Goal: Task Accomplishment & Management: Use online tool/utility

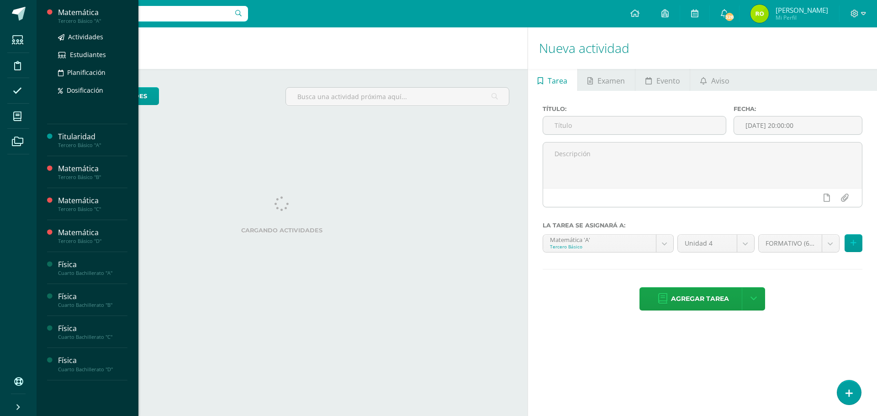
click at [72, 18] on div "Tercero Básico "A"" at bounding box center [92, 21] width 69 height 6
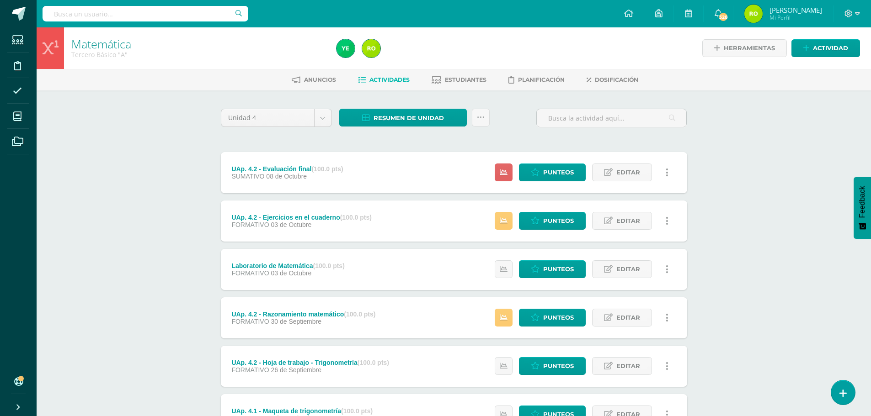
click at [277, 175] on span "08 de Octubre" at bounding box center [286, 176] width 41 height 7
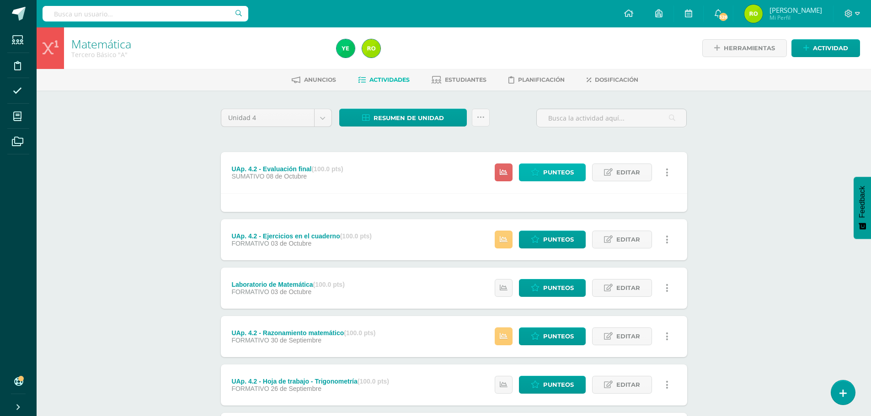
click at [554, 171] on span "Punteos" at bounding box center [558, 172] width 31 height 17
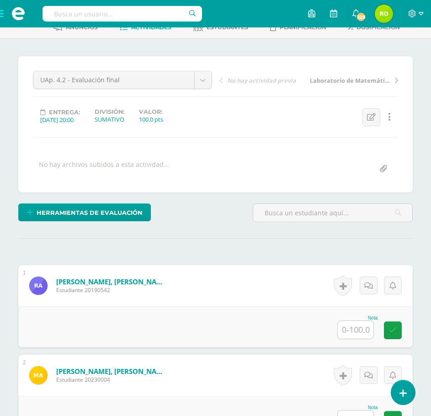
scroll to position [94, 0]
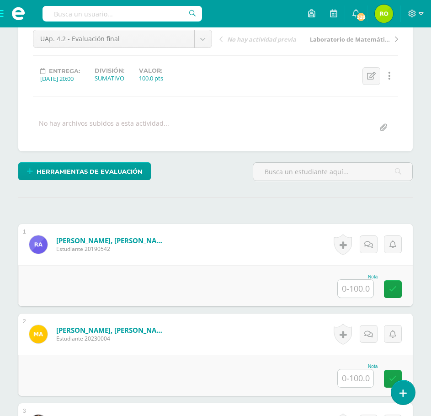
click at [360, 290] on input "text" at bounding box center [356, 289] width 36 height 18
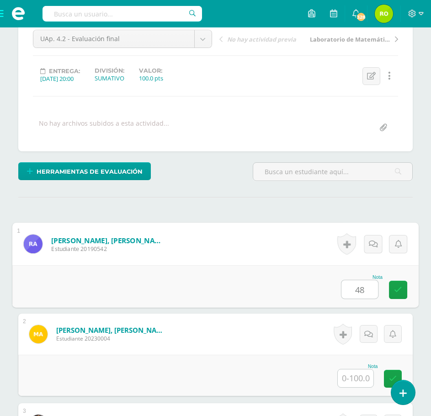
type input "48"
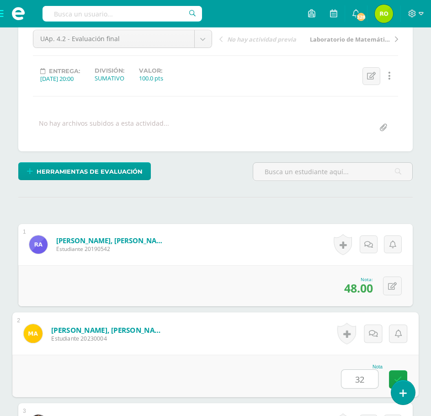
type input "32"
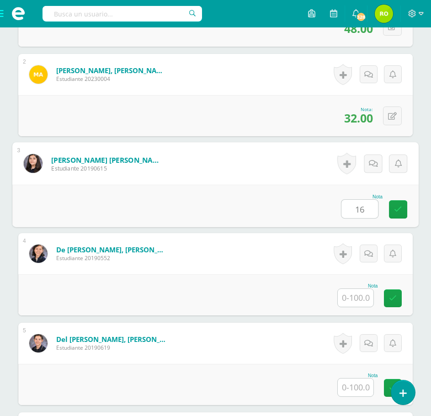
type input "16"
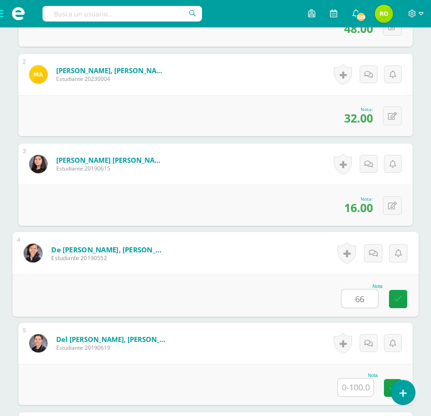
type input "66"
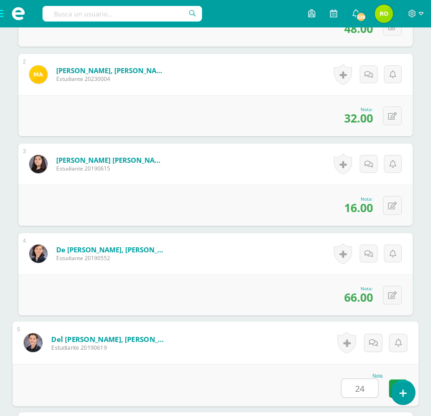
type input "24"
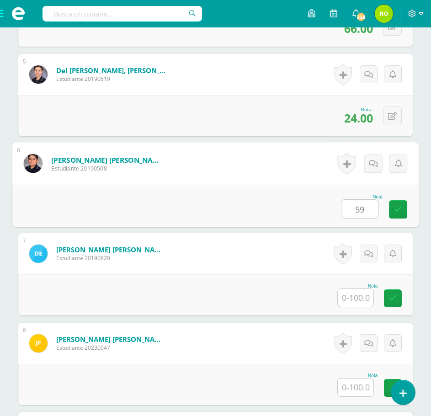
type input "59"
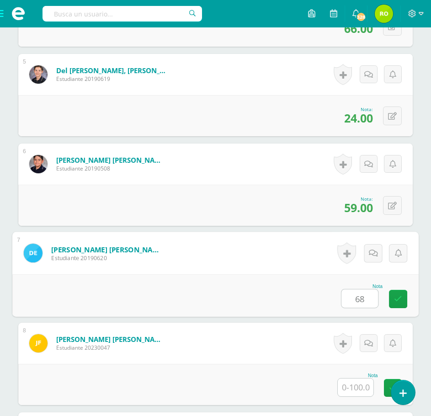
type input "68"
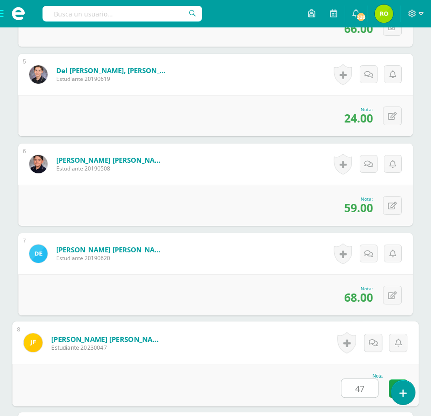
type input "47"
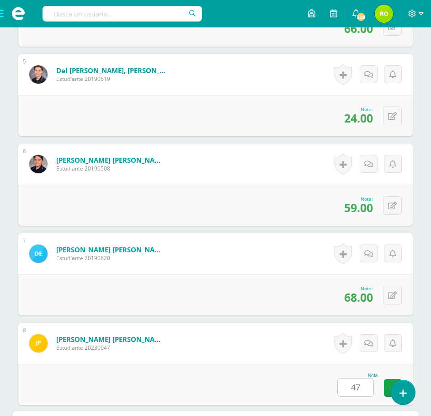
scroll to position [891, 0]
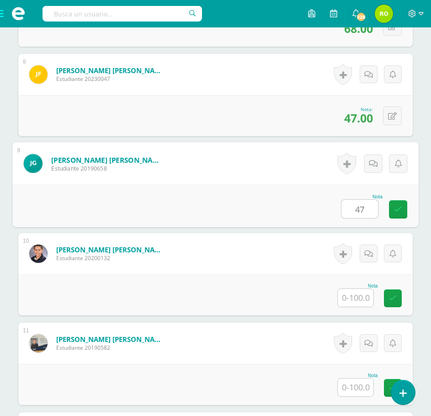
type input "47"
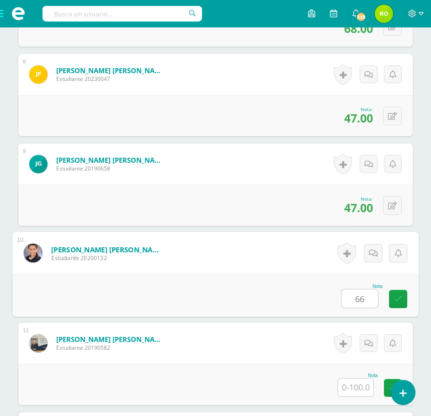
type input "66"
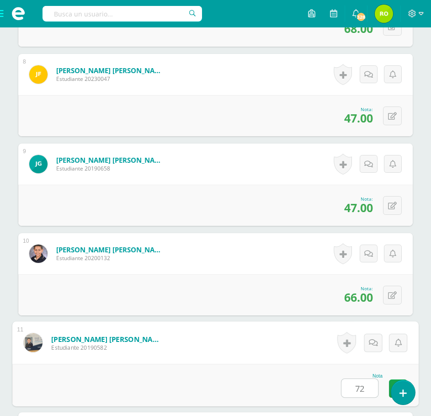
type input "72"
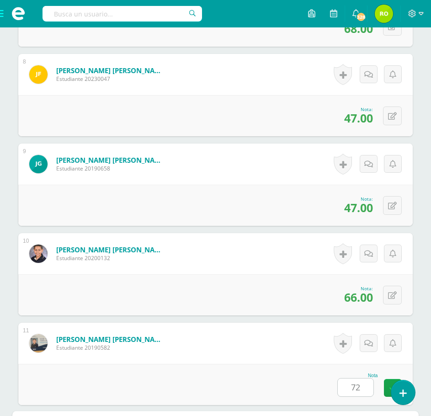
scroll to position [1159, 0]
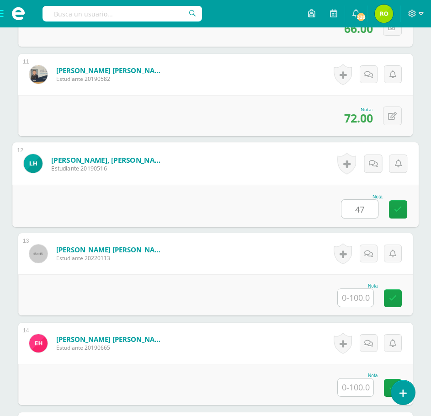
type input "47"
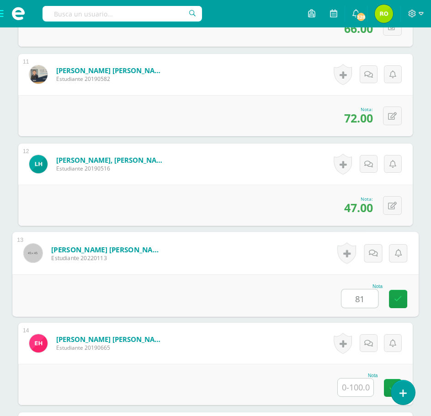
type input "81"
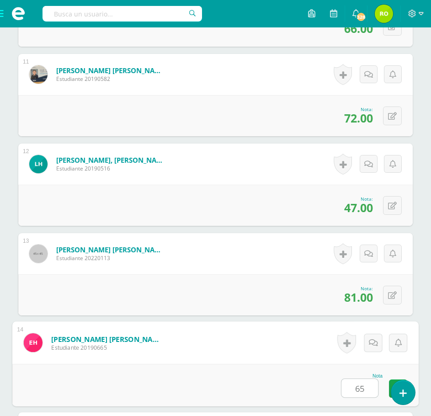
type input "65"
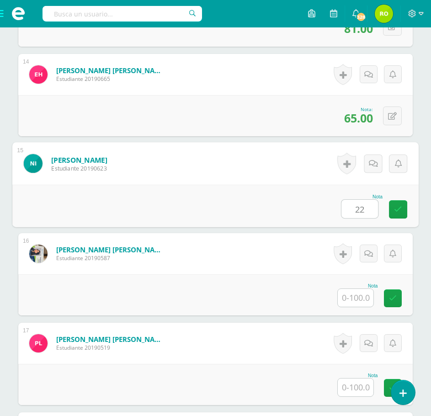
type input "22"
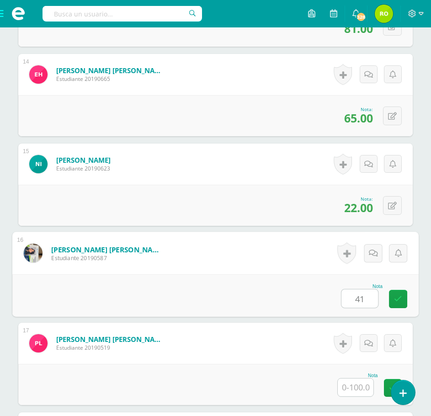
type input "41"
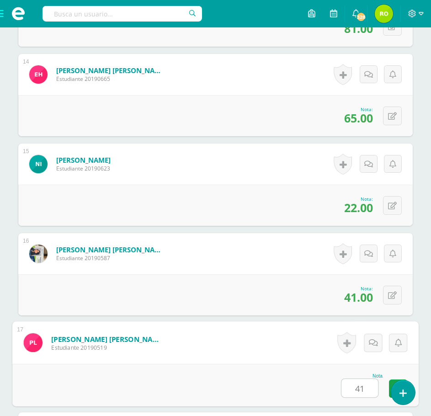
type input "41"
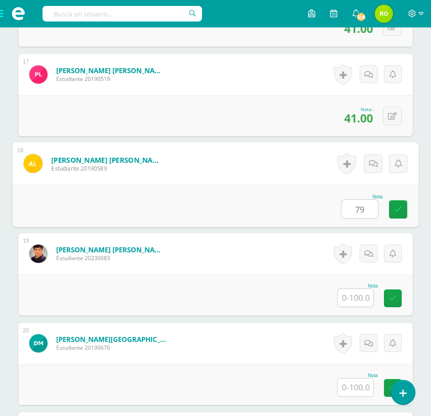
type input "79"
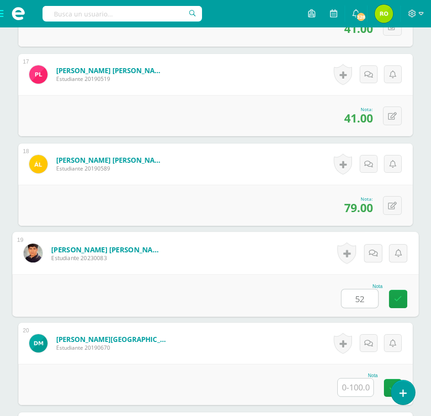
type input "52"
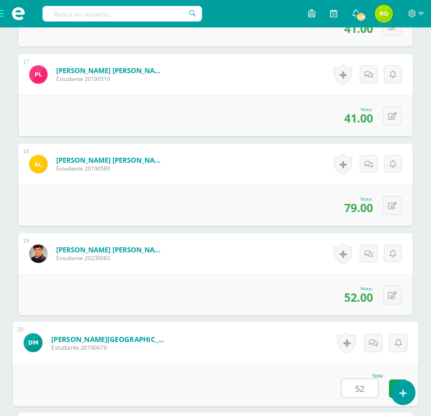
type input "52"
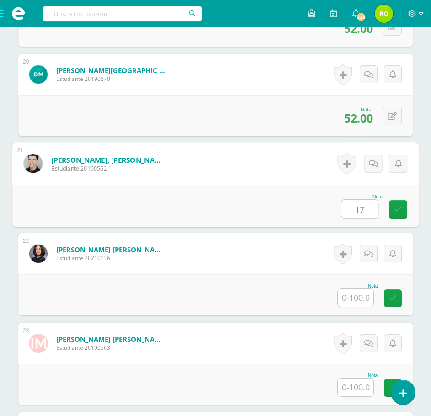
type input "17"
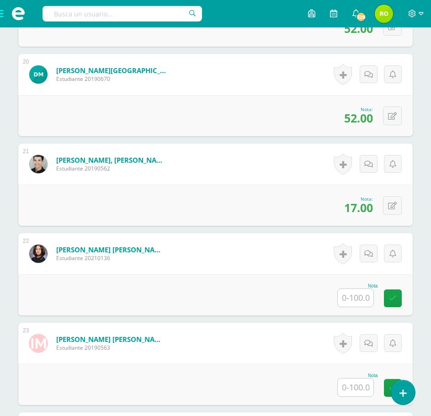
click at [355, 298] on input "text" at bounding box center [356, 298] width 36 height 18
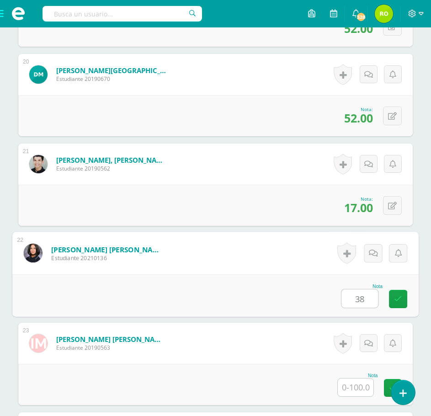
type input "38"
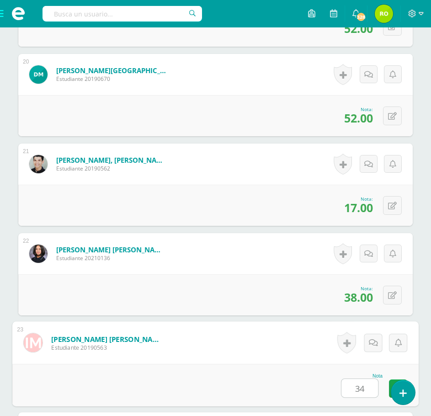
type input "34"
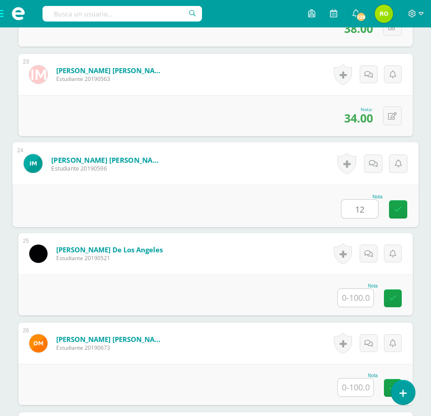
type input "12"
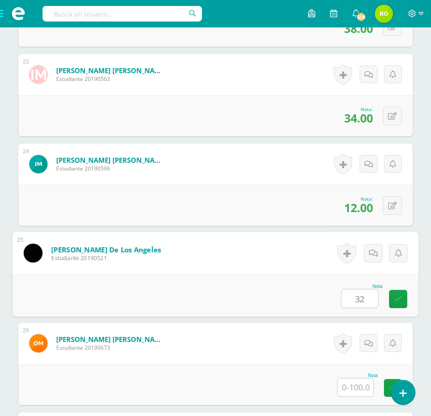
type input "32"
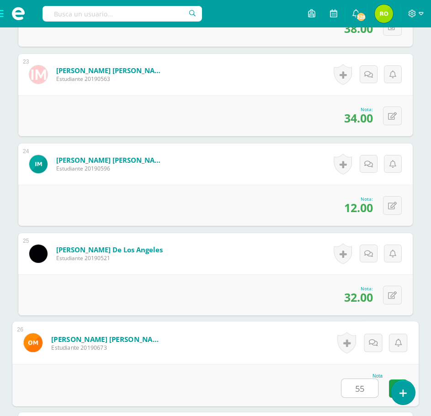
type input "55"
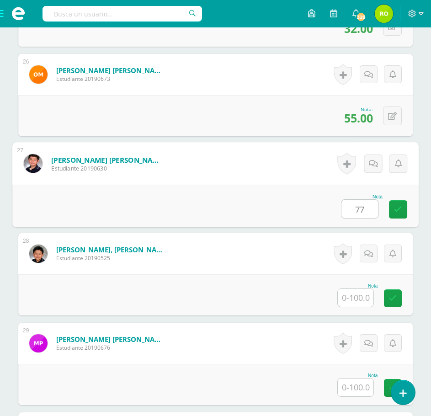
type input "77"
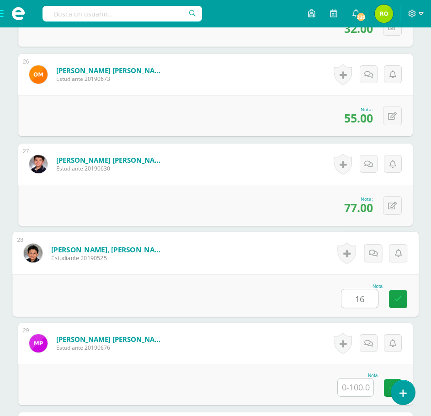
type input "16"
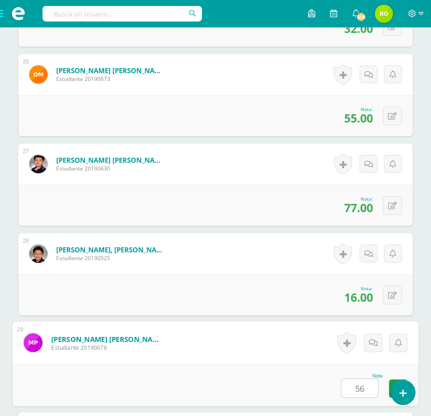
type input "56"
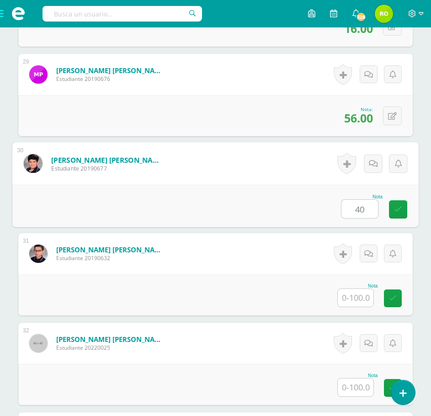
type input "40"
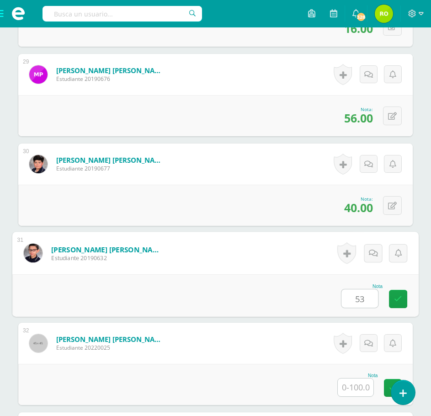
type input "53"
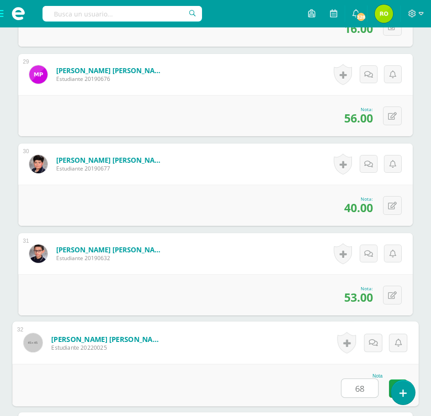
type input "68"
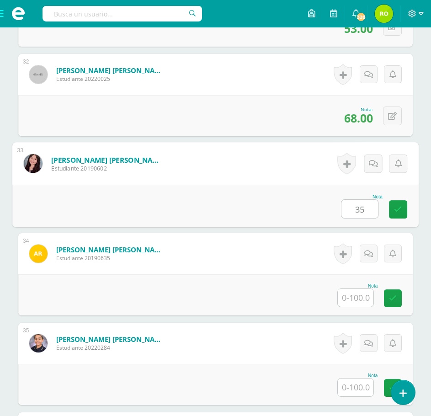
type input "35"
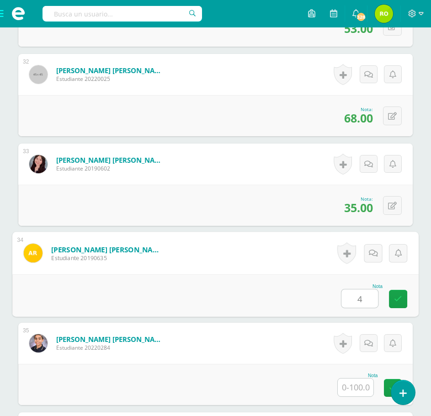
type input "4"
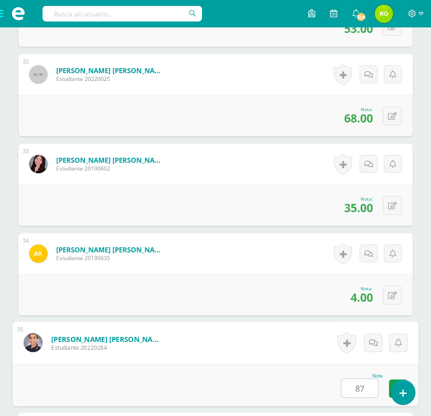
type input "87"
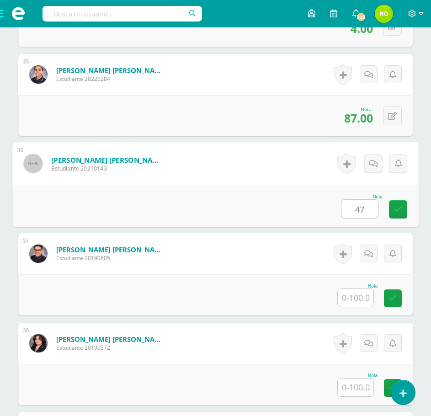
type input "47"
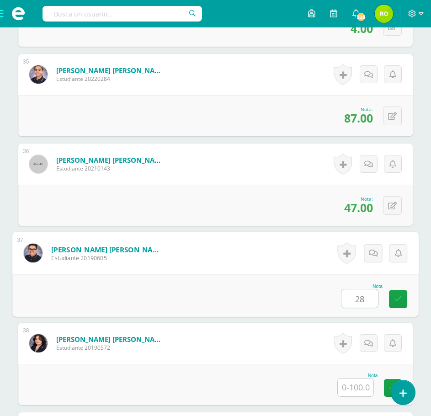
type input "28"
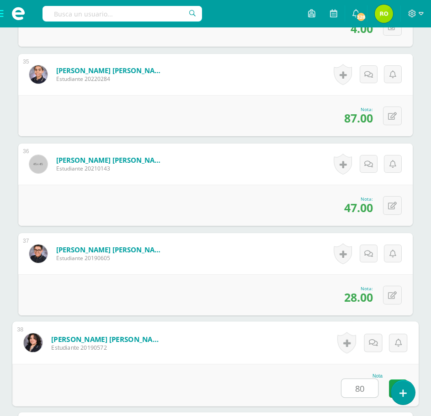
type input "80"
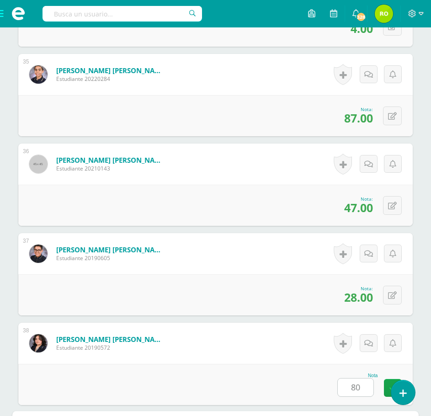
scroll to position [3578, 0]
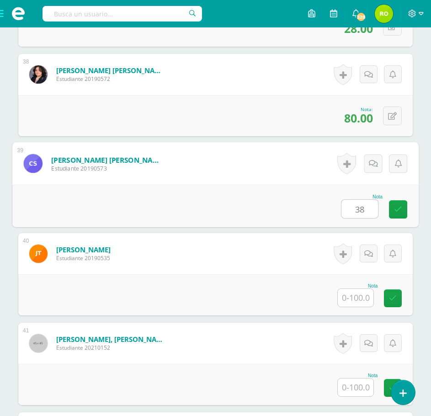
type input "38"
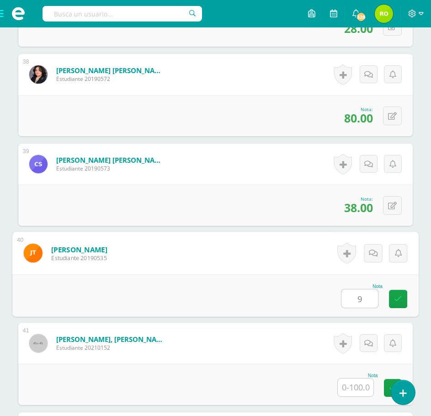
type input "9"
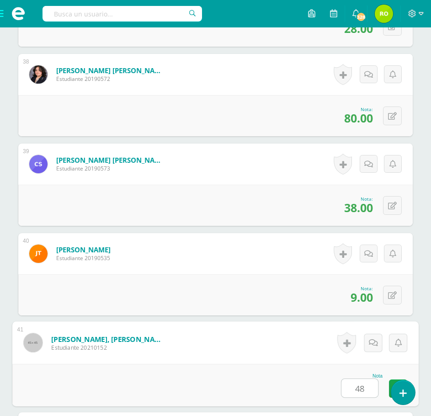
type input "48"
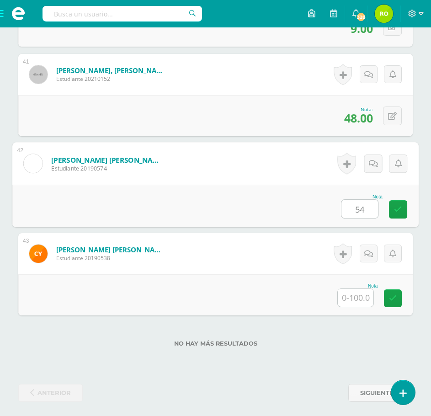
type input "54"
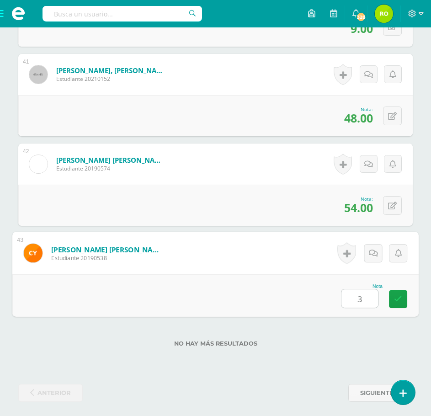
type input "33"
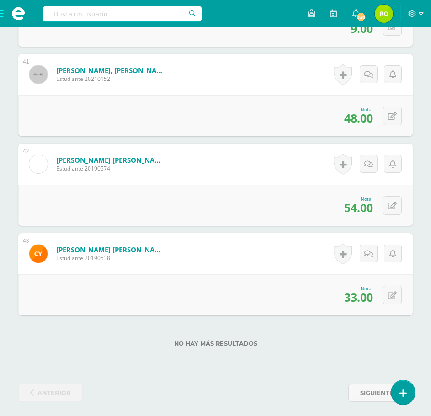
click at [5, 15] on span at bounding box center [18, 13] width 37 height 27
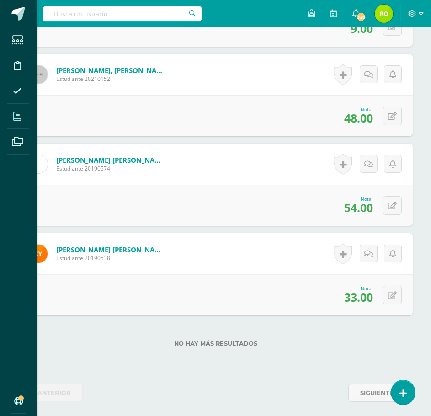
click at [13, 116] on span at bounding box center [17, 116] width 21 height 21
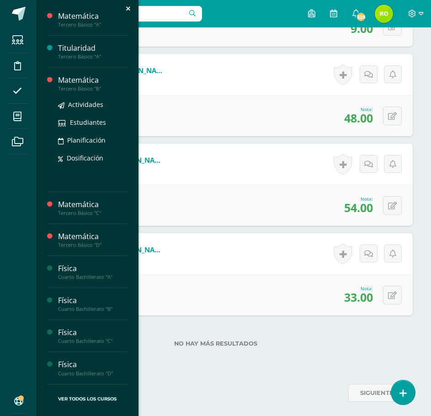
click at [81, 90] on div "Tercero Básico "B"" at bounding box center [92, 88] width 69 height 6
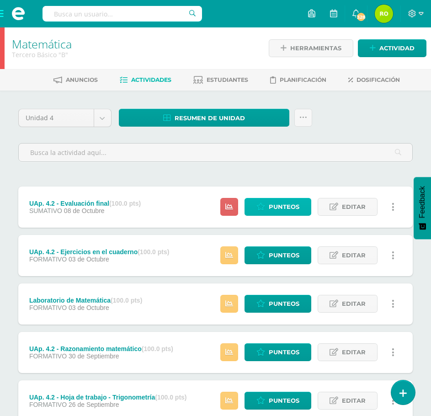
click at [280, 206] on span "Punteos" at bounding box center [284, 206] width 31 height 17
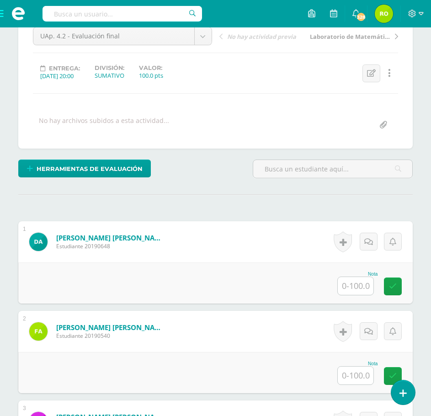
scroll to position [118, 0]
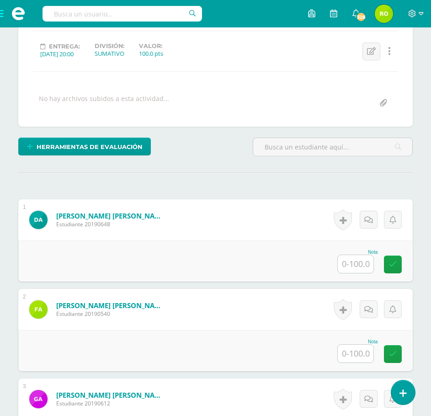
click at [351, 266] on input "text" at bounding box center [356, 264] width 36 height 18
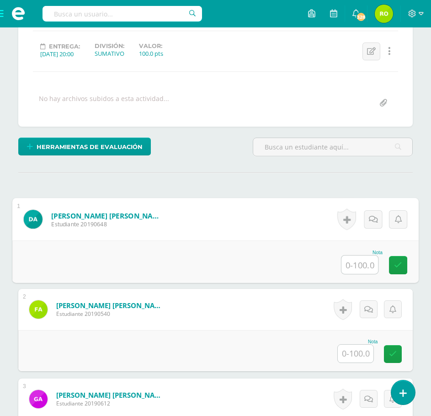
scroll to position [119, 0]
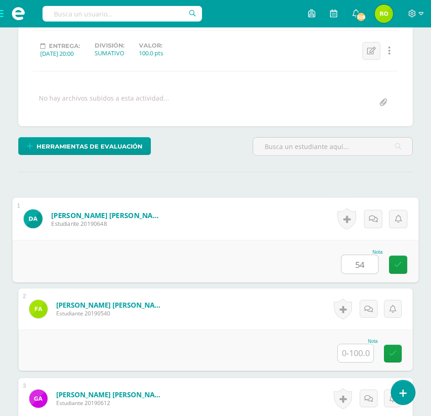
type input "54"
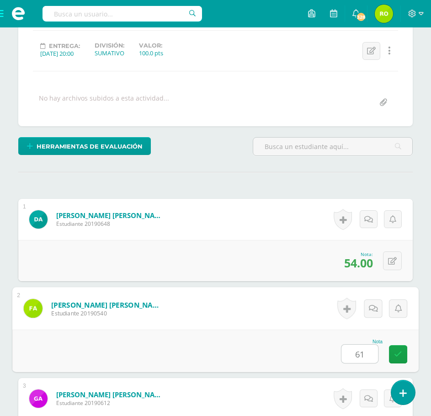
type input "61"
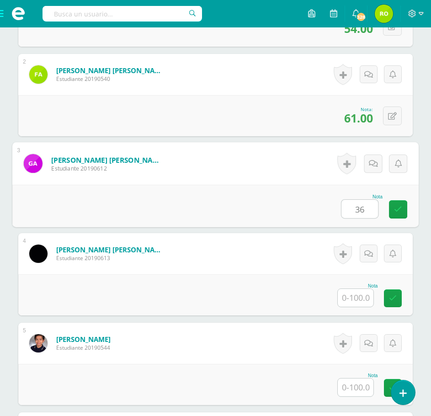
scroll to position [354, 0]
type input "36"
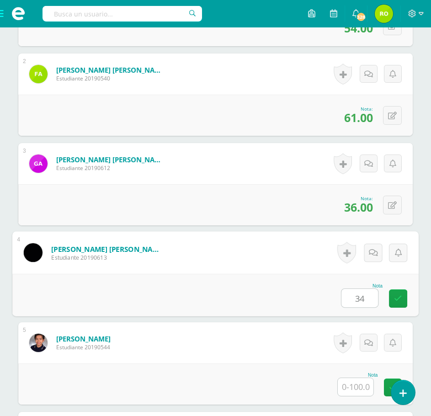
type input "34"
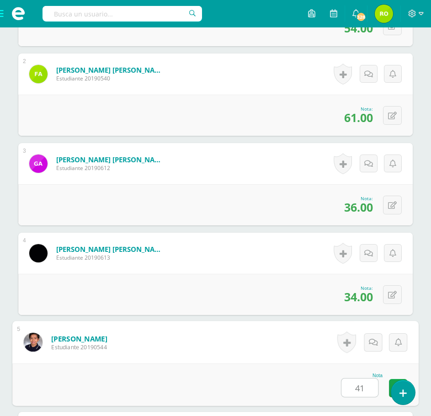
type input "41"
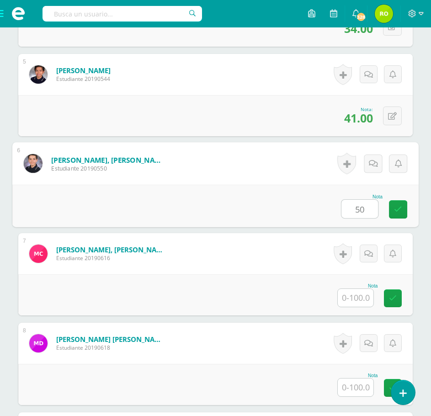
type input "50"
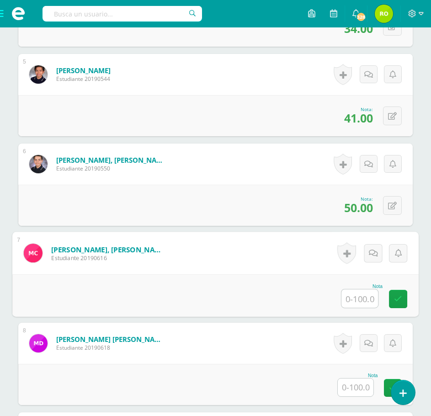
scroll to position [622, 0]
click at [367, 391] on input "text" at bounding box center [356, 387] width 36 height 18
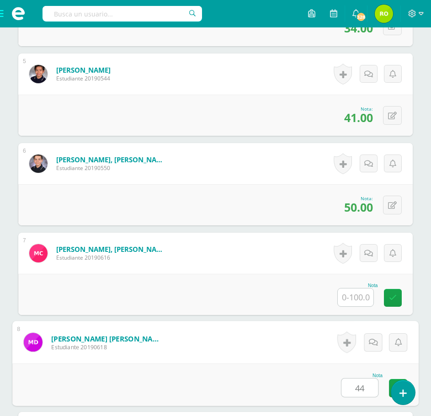
type input "44"
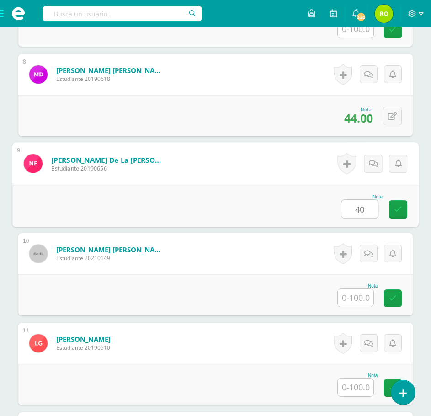
type input "40"
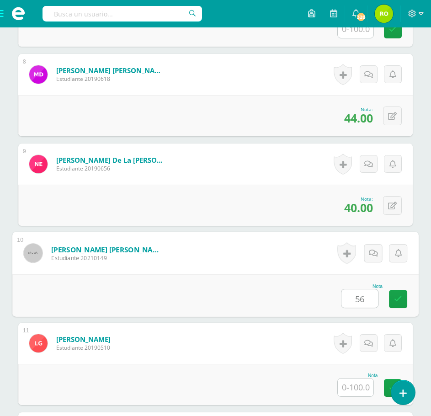
type input "56"
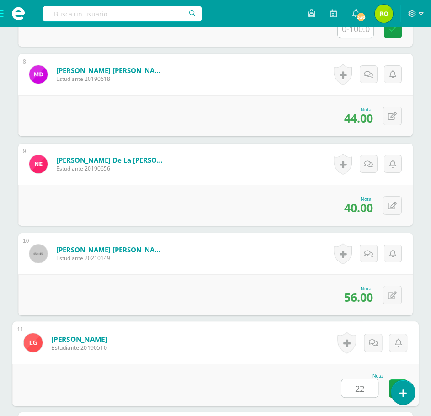
type input "22"
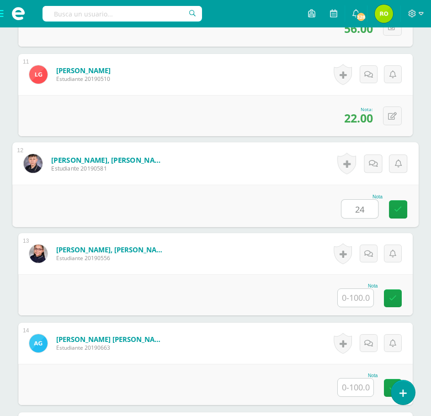
type input "24"
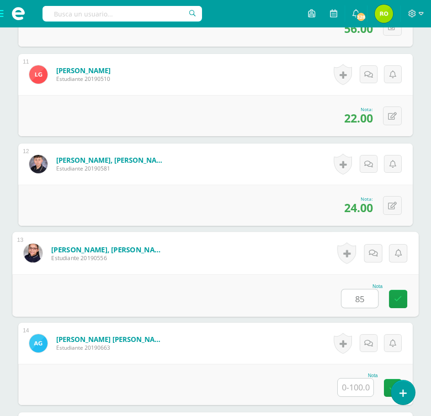
type input "85"
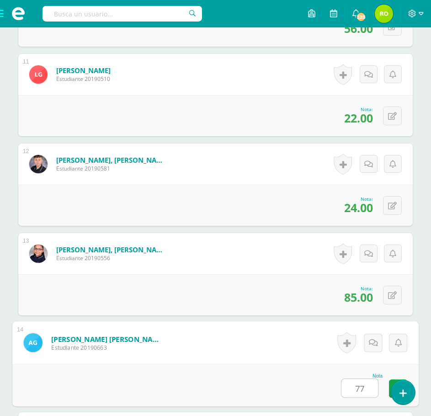
type input "77"
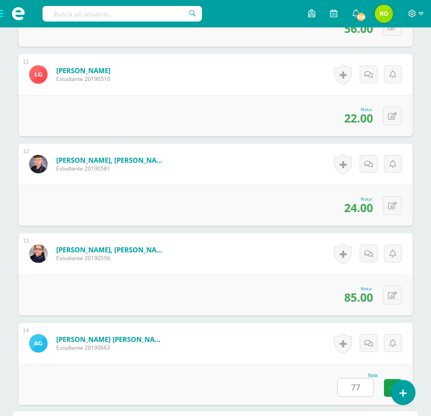
scroll to position [1428, 0]
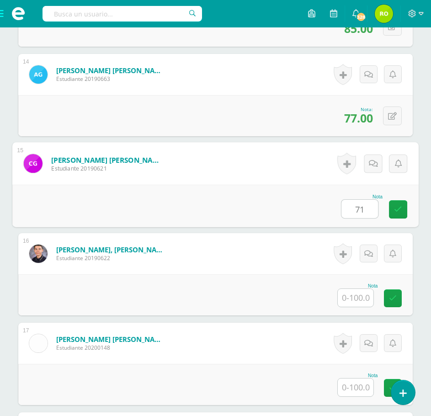
type input "71"
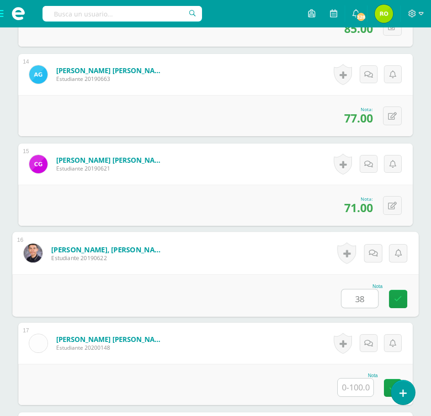
type input "38"
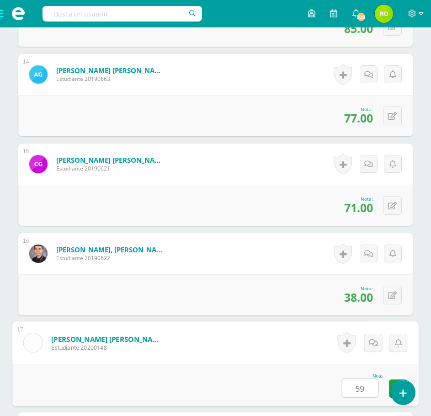
type input "59"
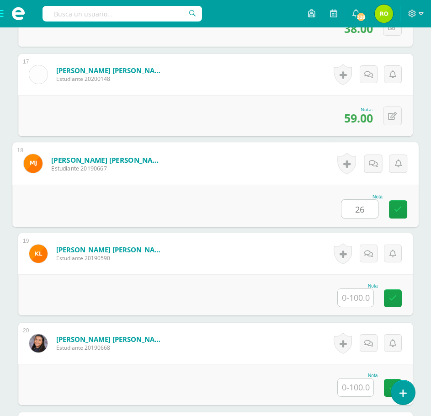
type input "26"
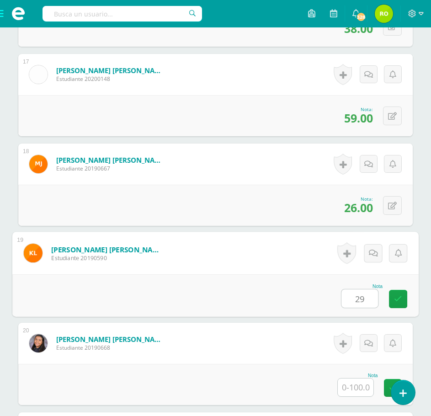
type input "29"
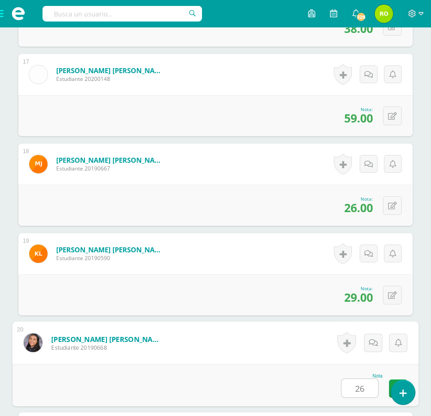
type input "26"
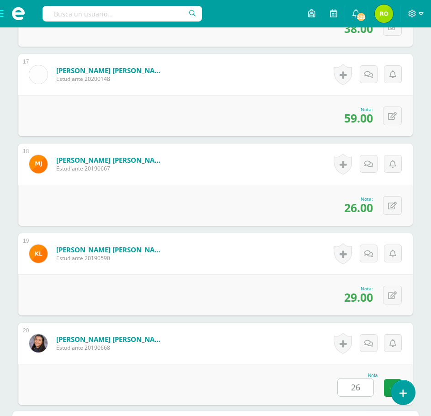
scroll to position [1966, 0]
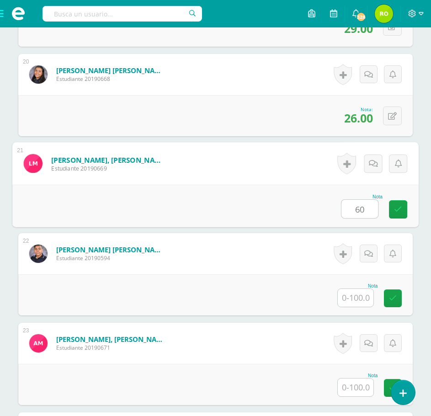
type input "60"
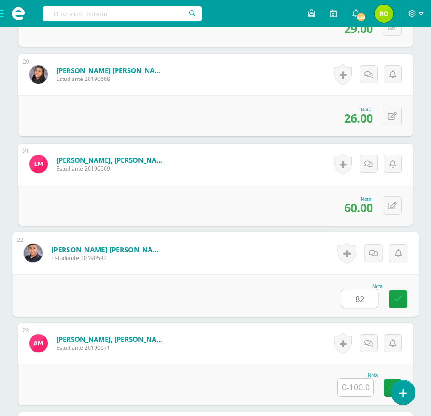
type input "82"
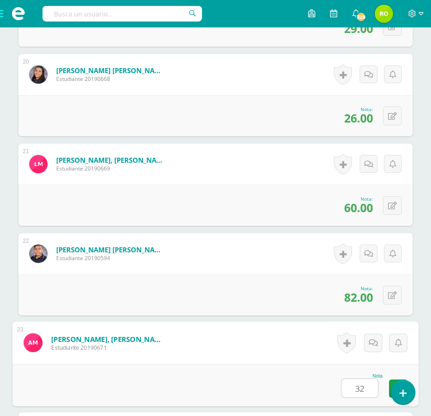
type input "32"
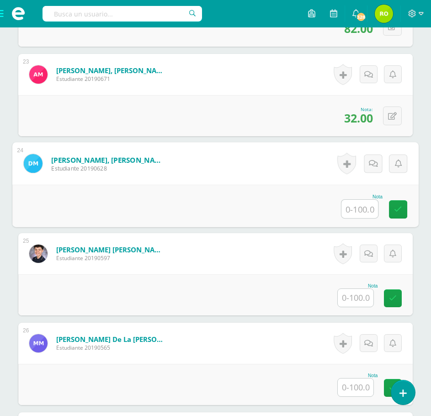
type input "5"
type input "46"
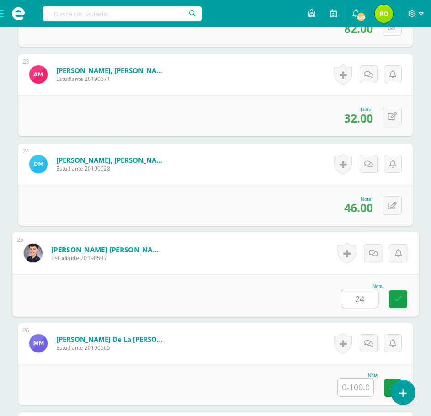
type input "24"
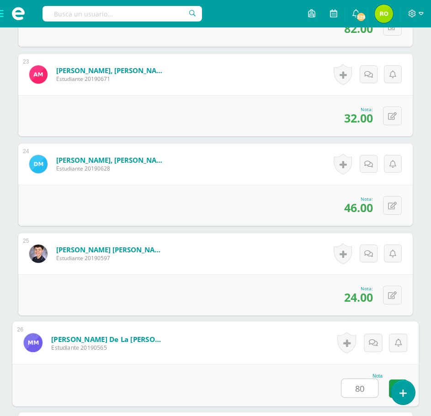
type input "80"
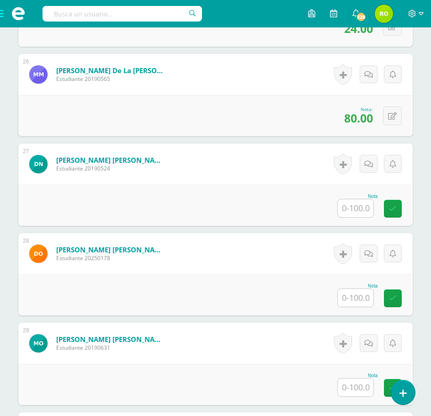
click at [362, 208] on input "text" at bounding box center [356, 208] width 36 height 18
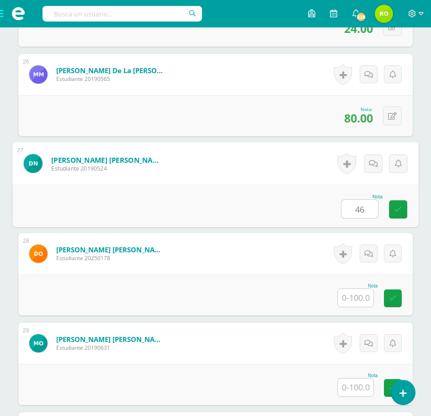
type input "46"
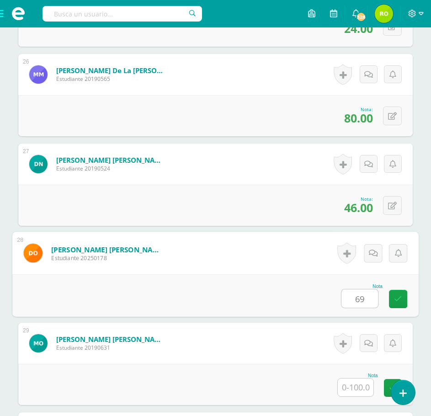
type input "69"
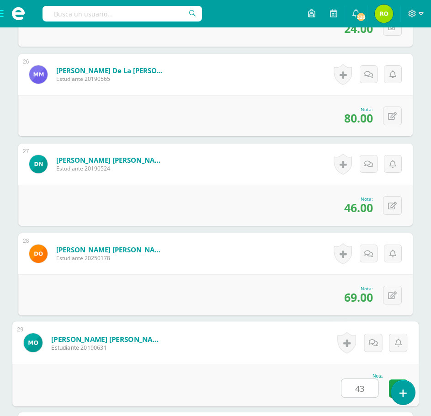
type input "43"
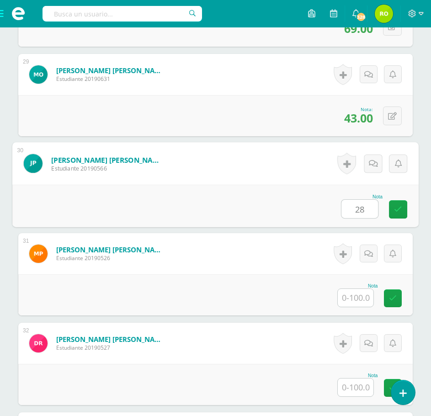
type input "28"
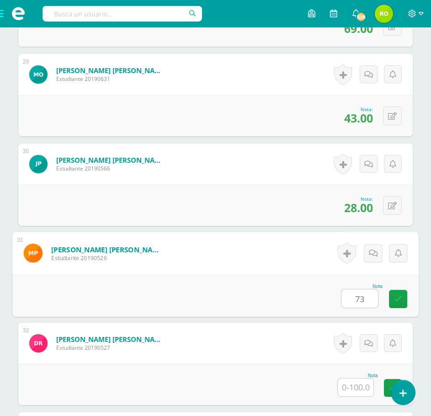
type input "73"
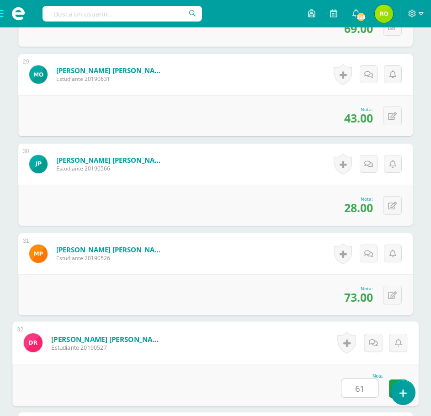
type input "61"
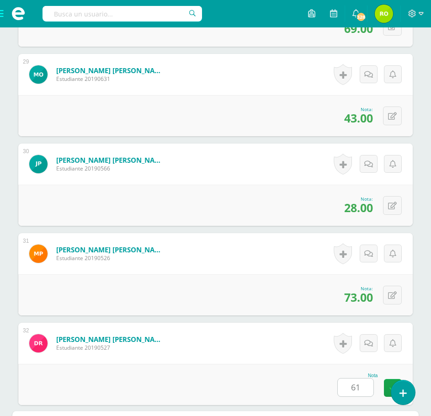
scroll to position [3040, 0]
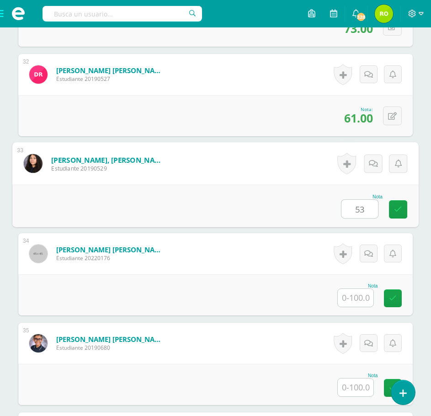
type input "53"
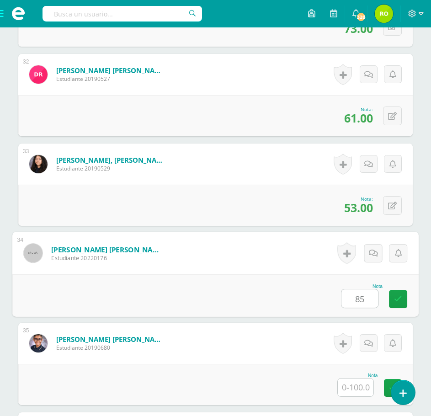
type input "85"
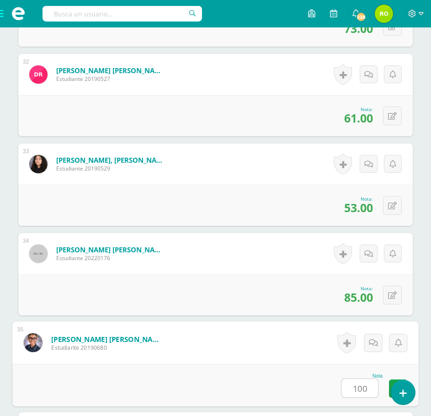
type input "100"
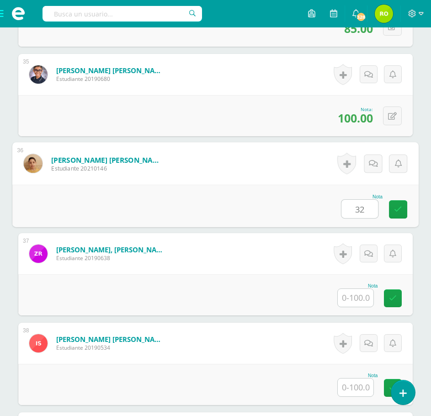
type input "32"
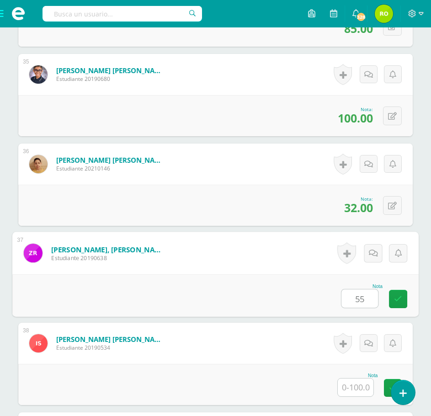
type input "55"
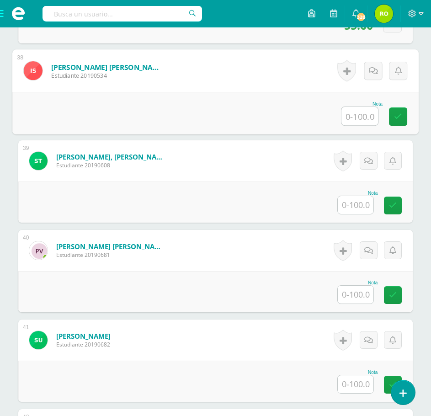
scroll to position [3583, 0]
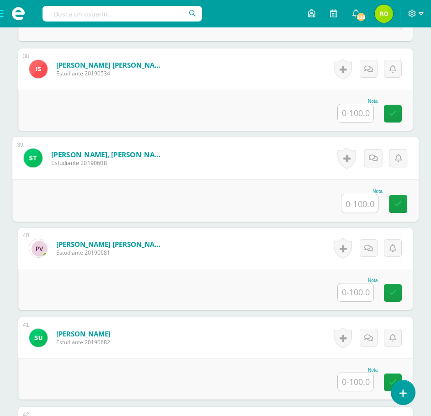
click at [361, 207] on input "text" at bounding box center [359, 203] width 37 height 18
type input "48"
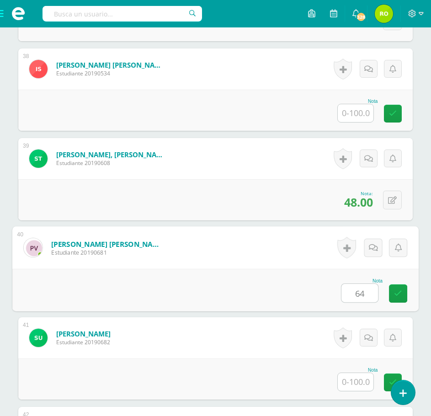
type input "64"
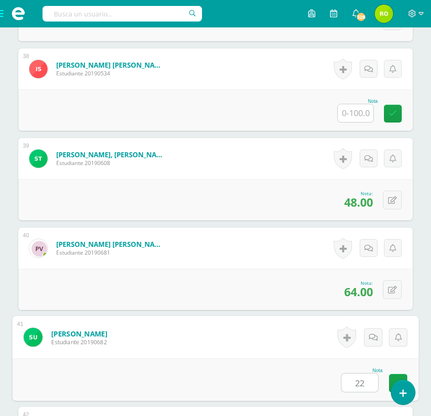
type input "22"
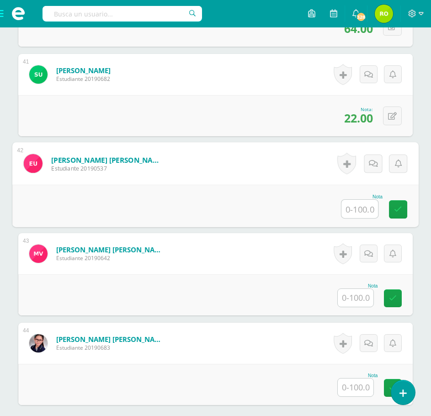
click at [363, 303] on input "text" at bounding box center [356, 298] width 36 height 18
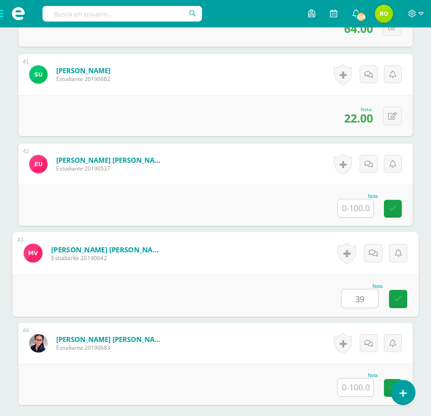
type input "39"
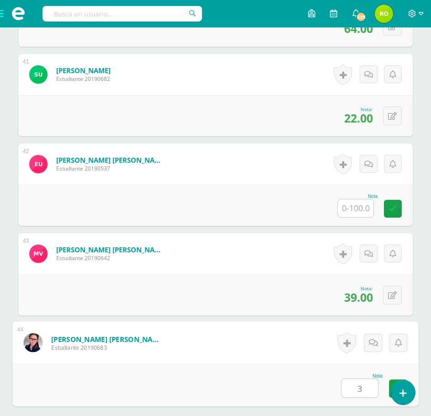
type input "39"
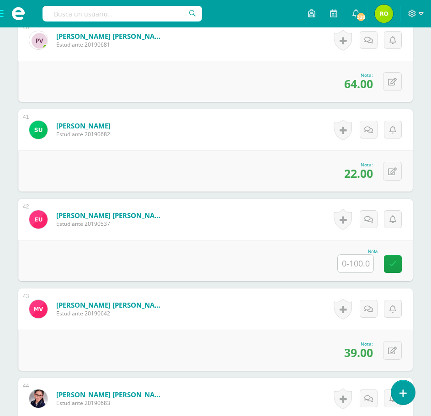
scroll to position [3620, 0]
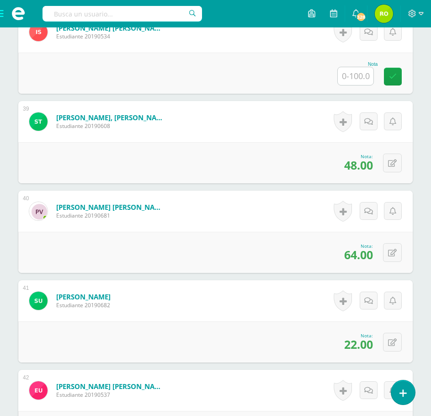
click at [4, 15] on span at bounding box center [18, 13] width 37 height 27
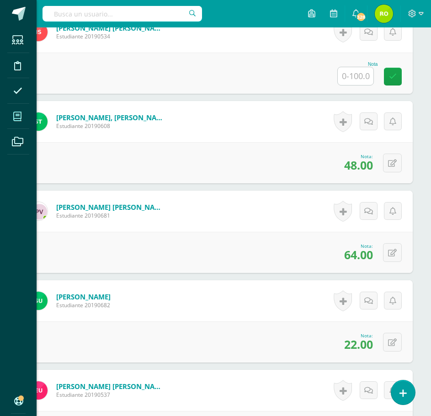
click at [14, 117] on icon at bounding box center [17, 116] width 8 height 9
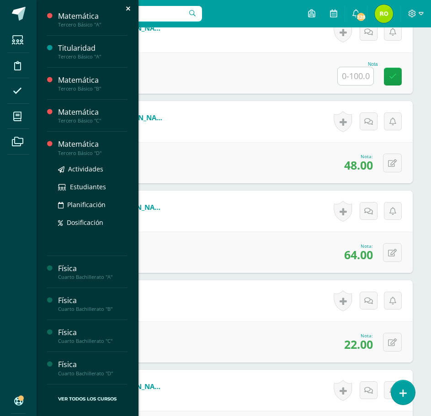
click at [77, 150] on div "Tercero Básico "D"" at bounding box center [92, 153] width 69 height 6
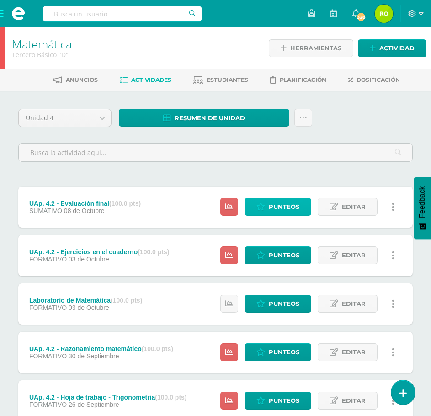
click at [276, 207] on span "Punteos" at bounding box center [284, 206] width 31 height 17
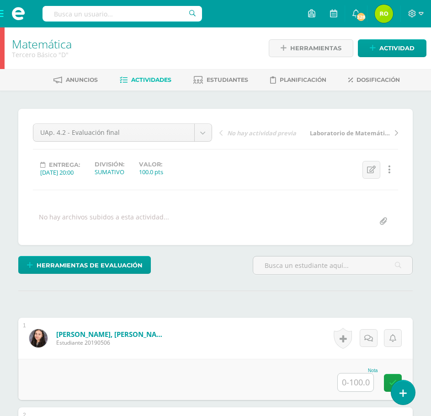
scroll to position [0, 0]
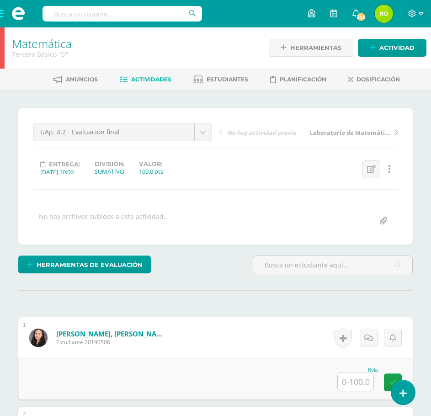
click at [359, 384] on input "text" at bounding box center [356, 382] width 36 height 18
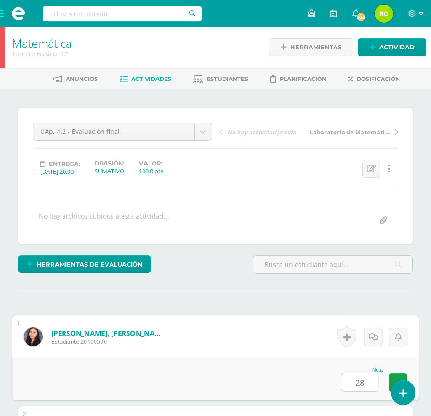
type input "28"
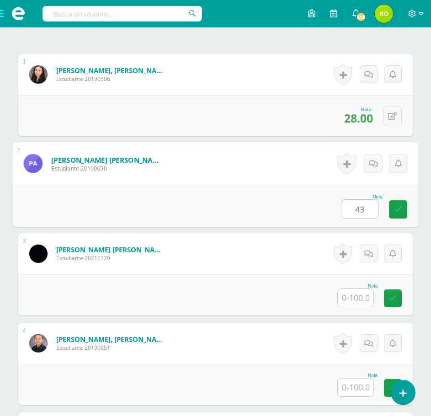
scroll to position [264, 0]
type input "43"
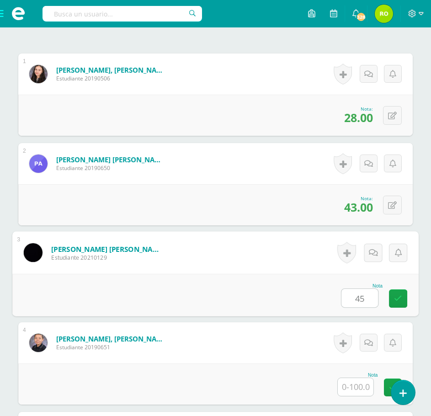
type input "45"
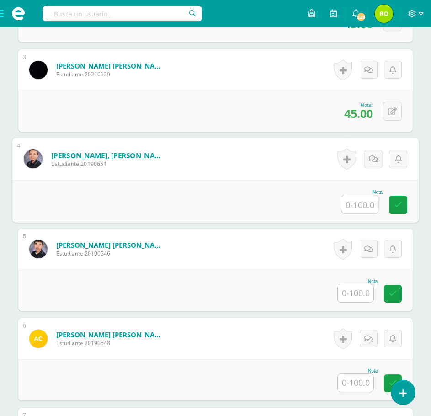
scroll to position [448, 0]
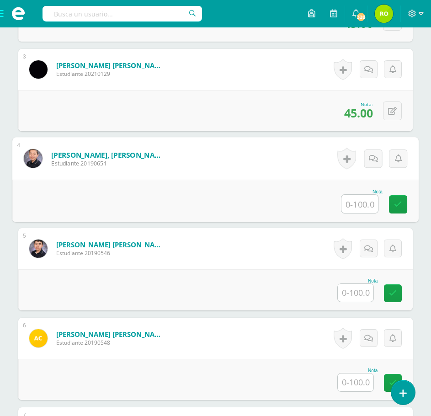
click at [357, 291] on input "text" at bounding box center [356, 293] width 36 height 18
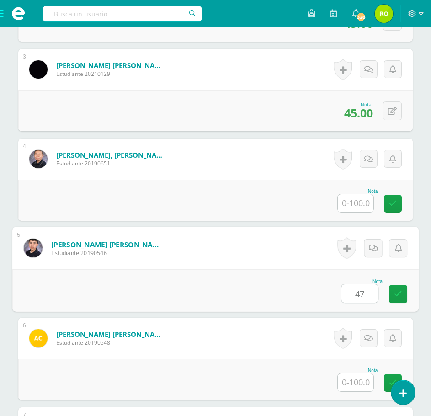
type input "47"
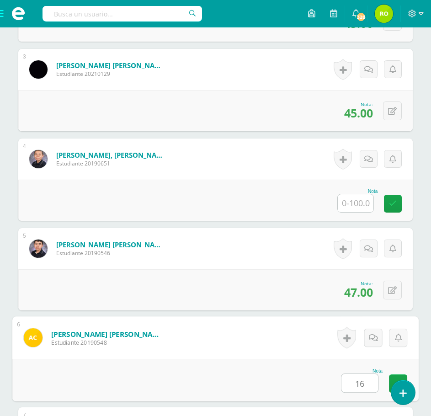
type input "16"
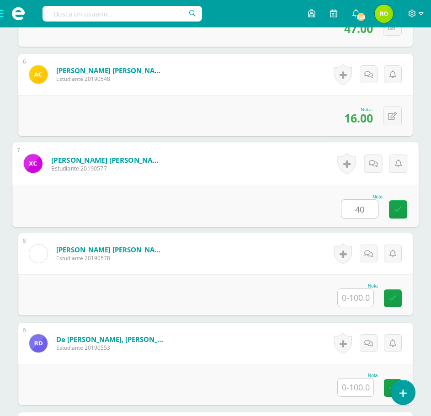
type input "40"
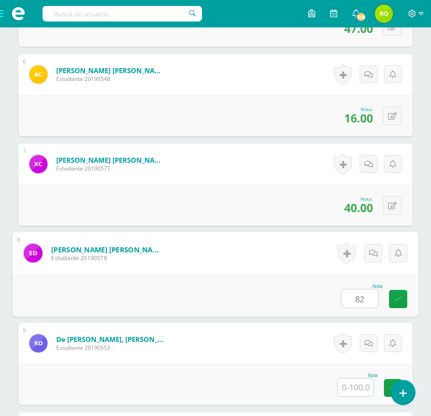
type input "82"
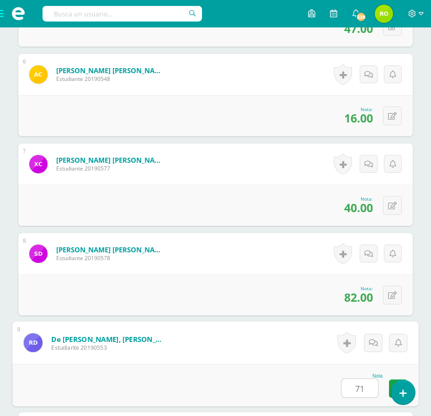
type input "71"
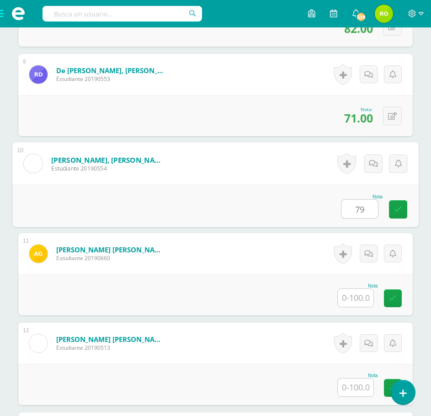
type input "79"
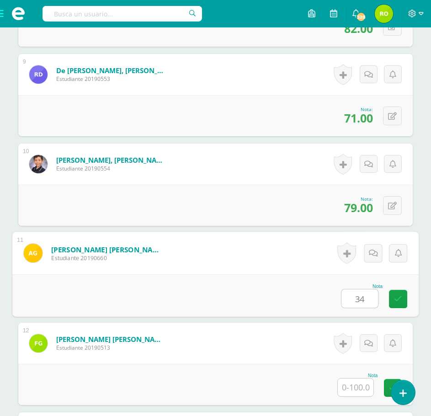
type input "34"
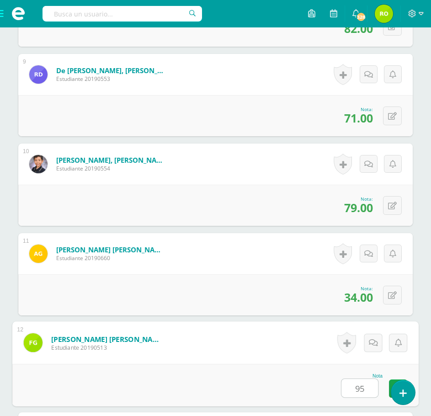
type input "95"
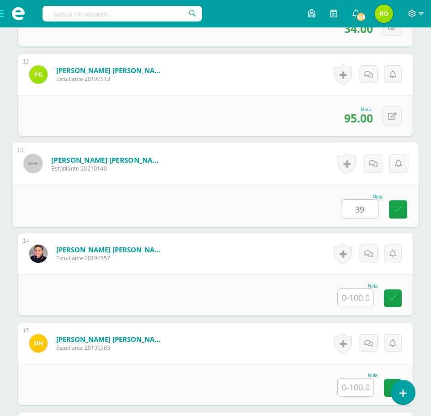
type input "39"
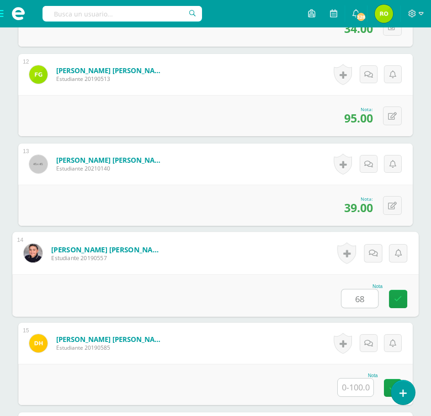
type input "68"
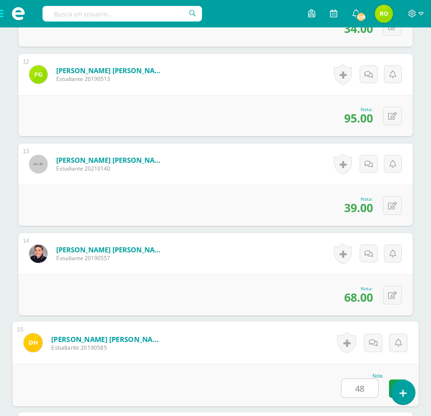
type input "48"
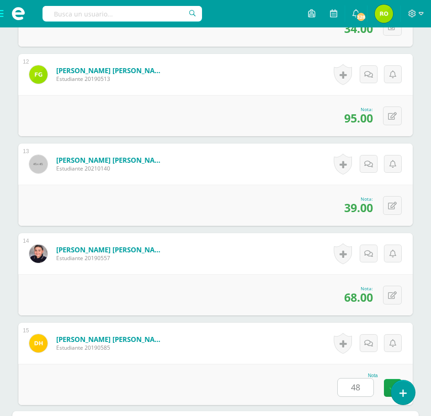
scroll to position [1518, 0]
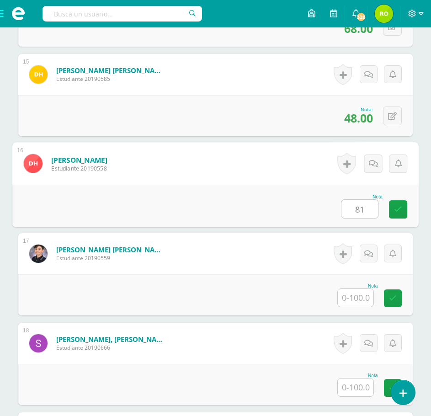
type input "81"
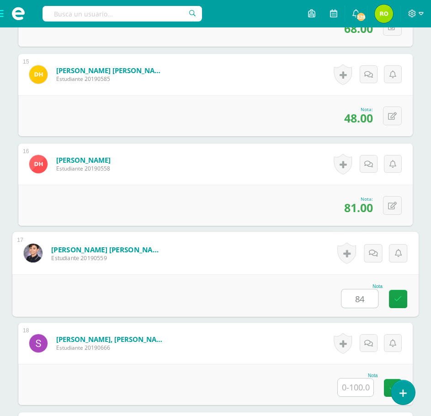
type input "84"
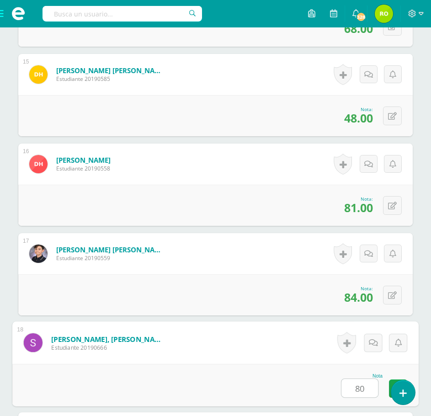
type input "80"
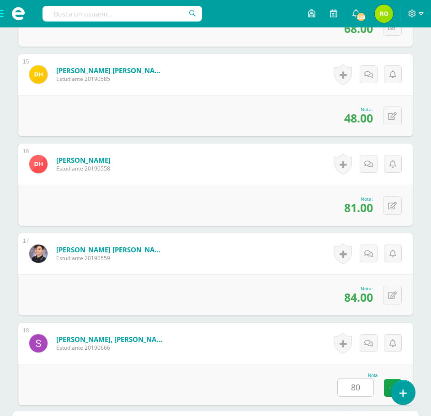
scroll to position [1786, 0]
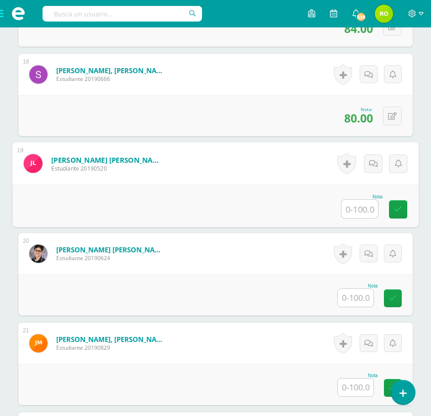
click at [360, 209] on input "text" at bounding box center [359, 209] width 37 height 18
type input "24"
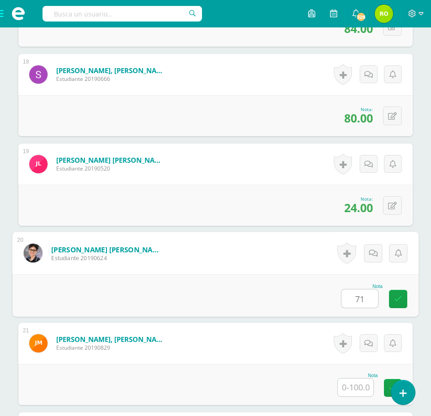
type input "71"
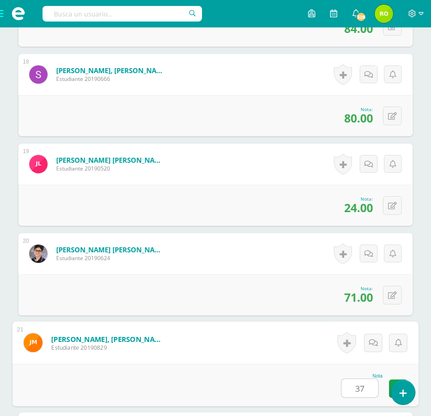
type input "37"
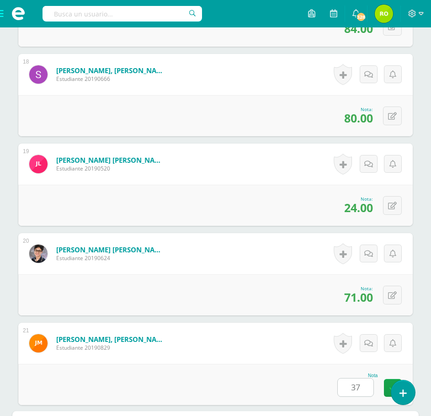
scroll to position [2055, 0]
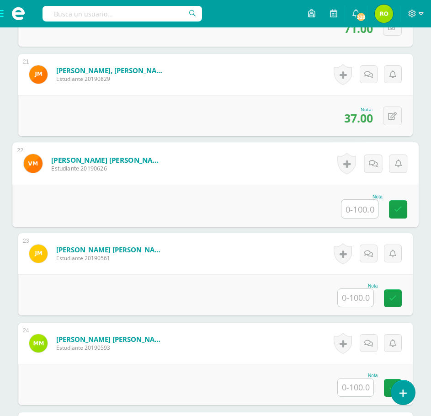
click at [353, 297] on input "text" at bounding box center [356, 298] width 36 height 18
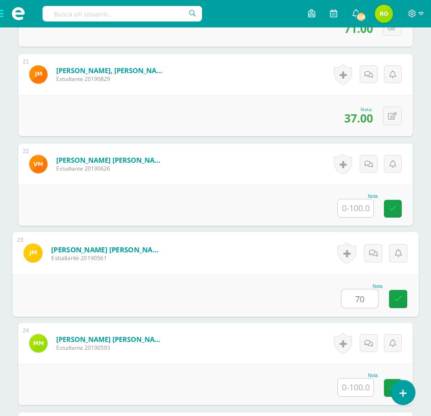
type input "70"
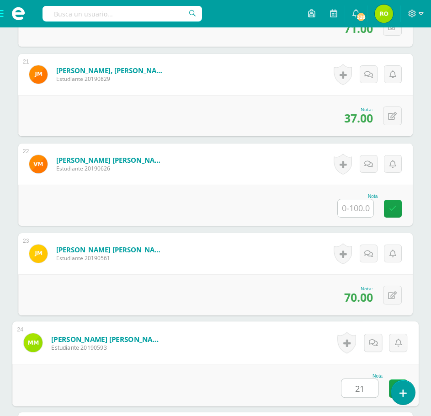
type input "21"
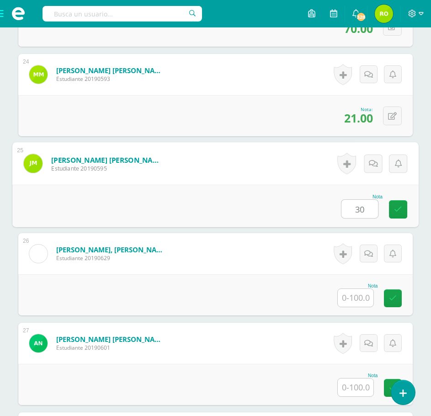
type input "30"
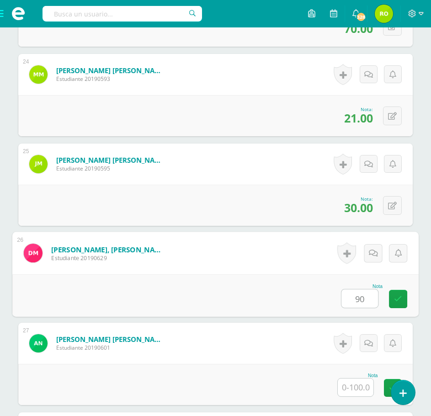
type input "90"
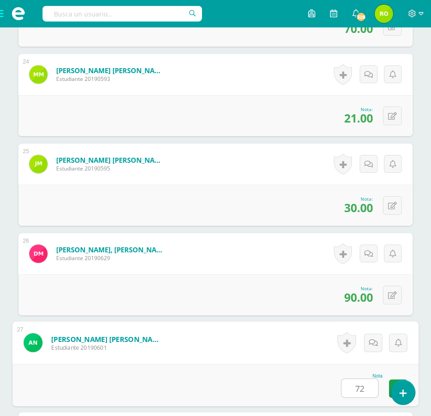
type input "72"
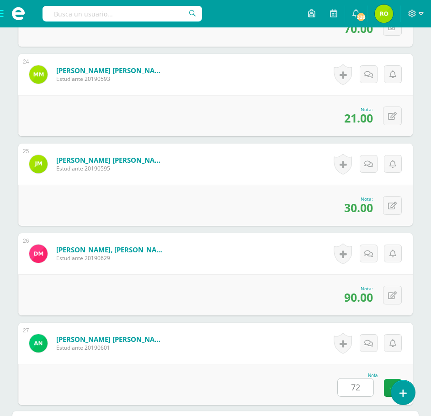
scroll to position [2593, 0]
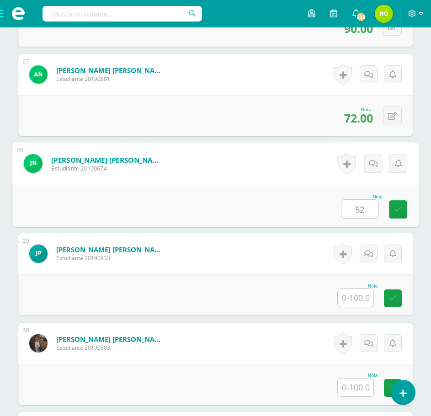
type input "52"
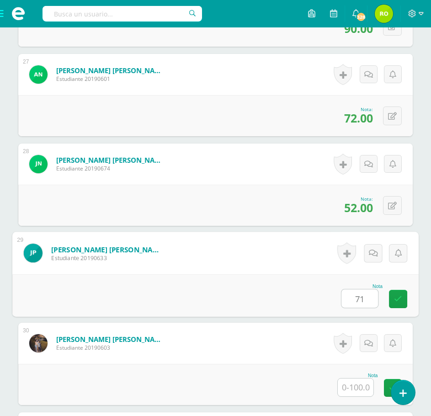
type input "71"
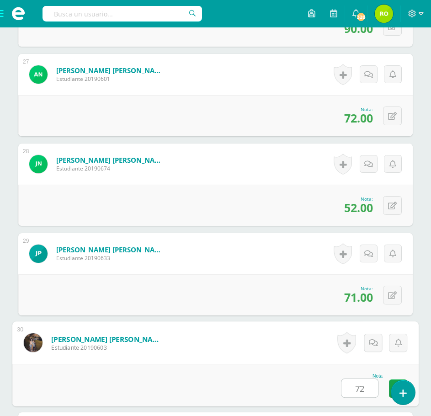
type input "72"
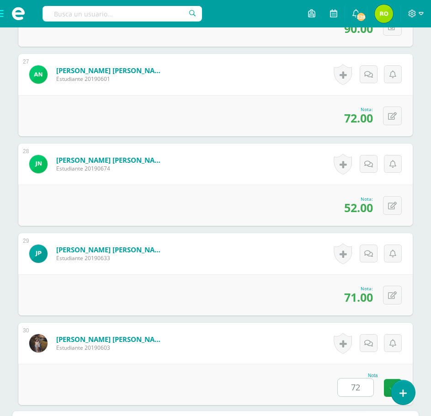
scroll to position [2861, 0]
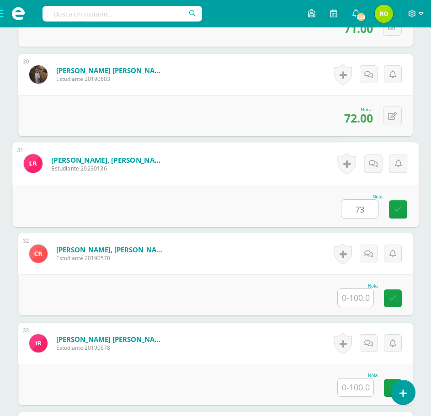
type input "73"
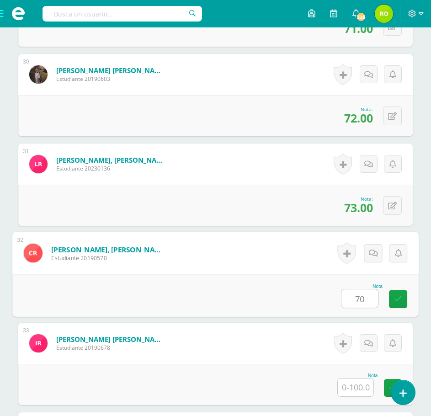
type input "70"
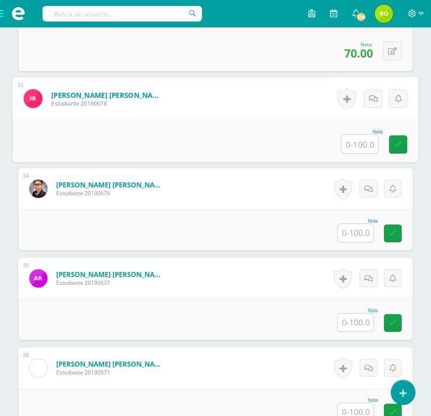
scroll to position [3136, 0]
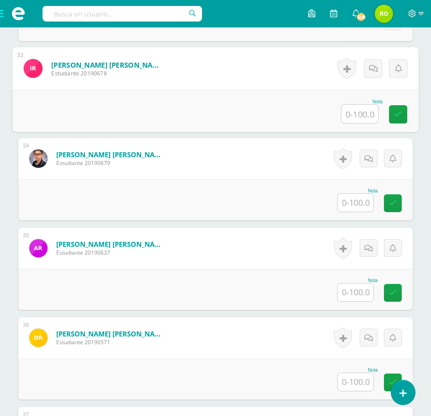
click at [361, 205] on input "text" at bounding box center [356, 203] width 36 height 18
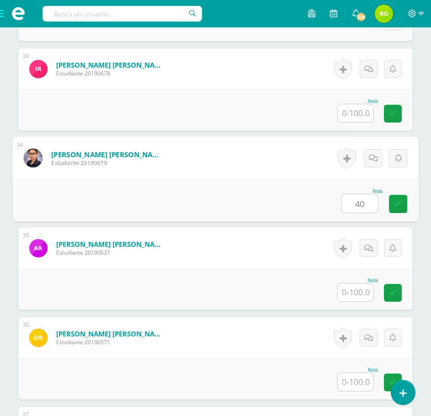
type input "40"
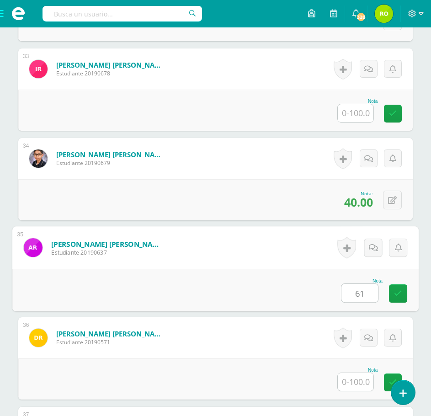
type input "61"
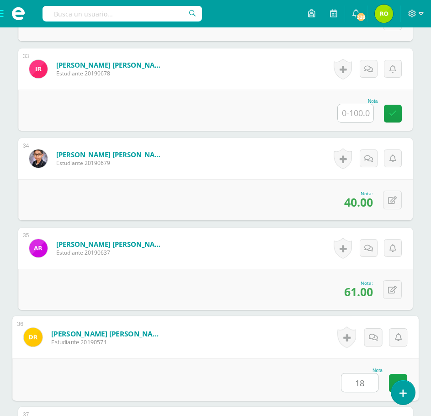
type input "18"
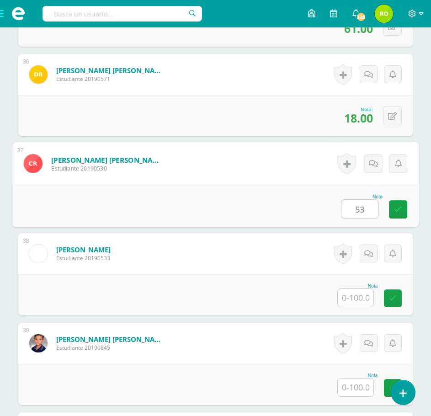
type input "53"
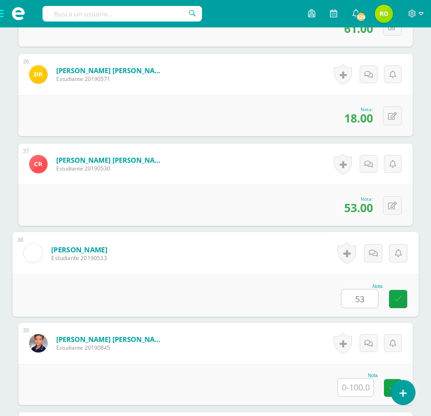
type input "53"
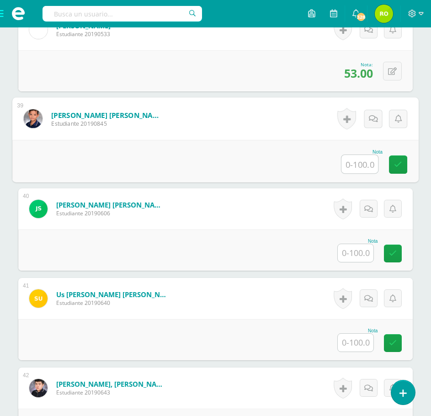
scroll to position [3627, 0]
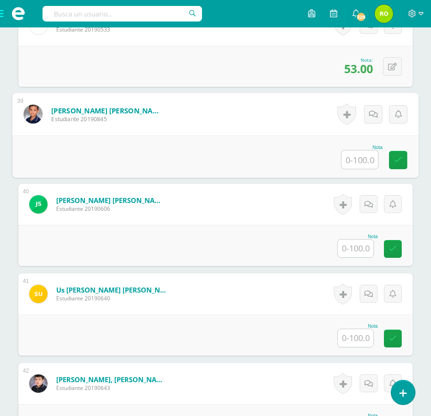
click at [354, 244] on input "text" at bounding box center [356, 248] width 36 height 18
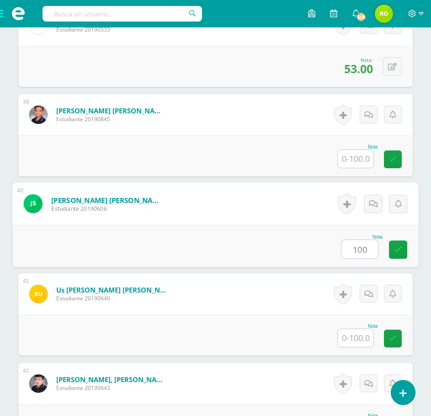
type input "100"
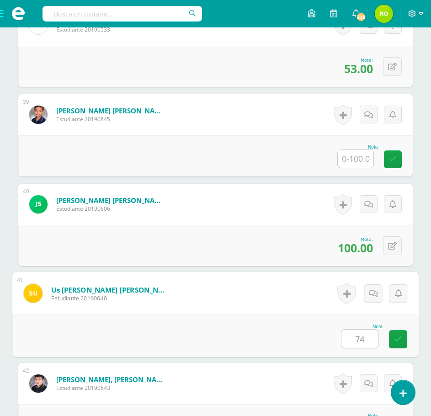
type input "74"
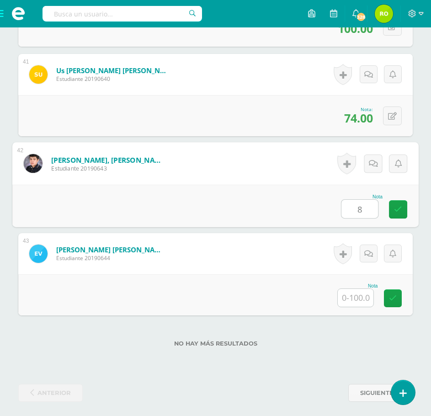
type input "8"
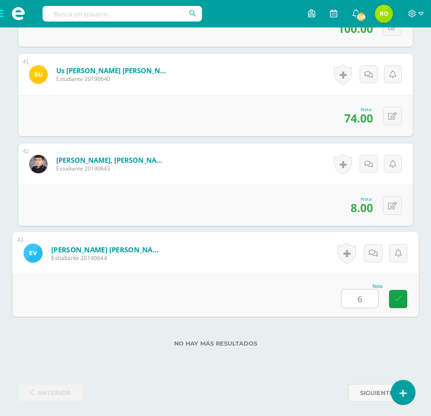
type input "65"
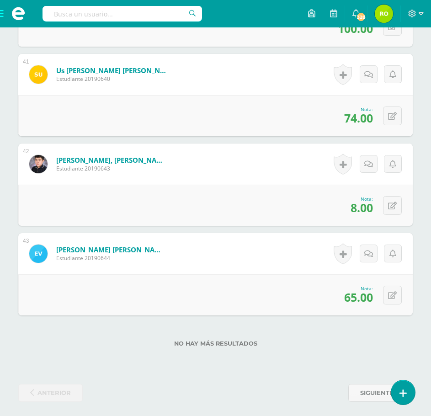
click at [116, 354] on div "No hay más resultados" at bounding box center [215, 336] width 394 height 43
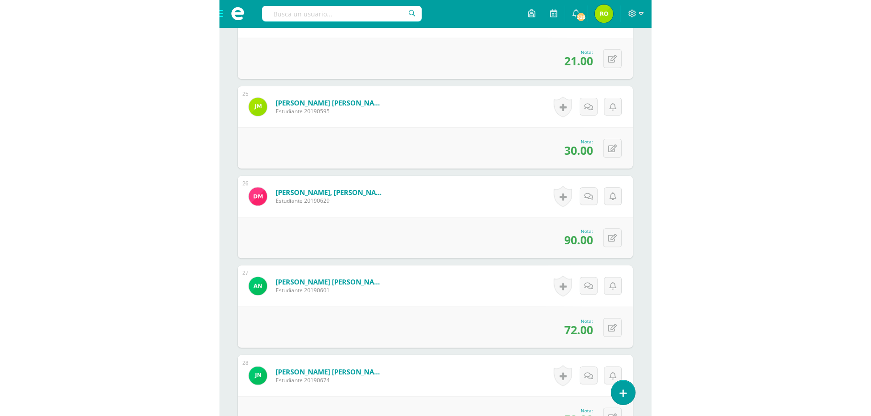
scroll to position [2082, 0]
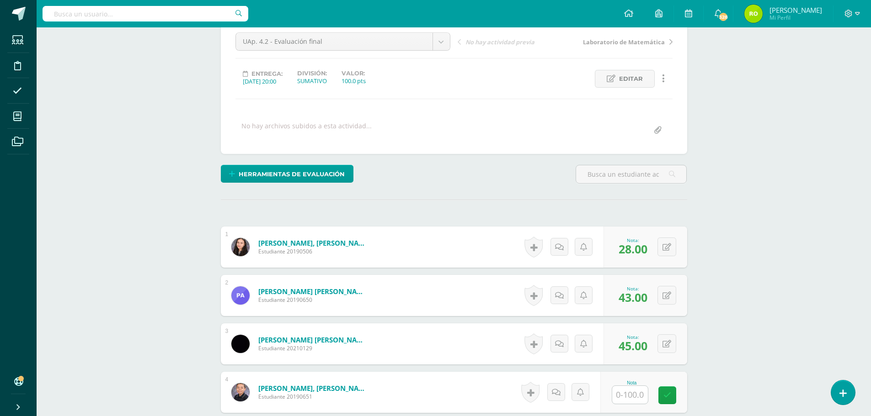
scroll to position [0, 0]
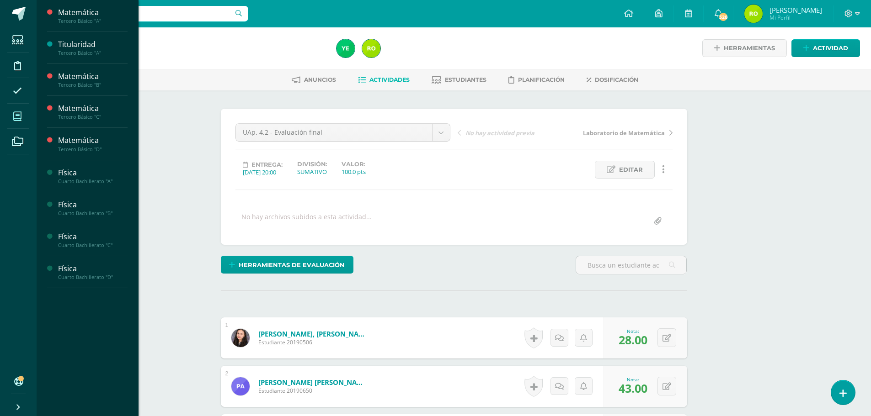
click at [23, 117] on span at bounding box center [17, 116] width 21 height 21
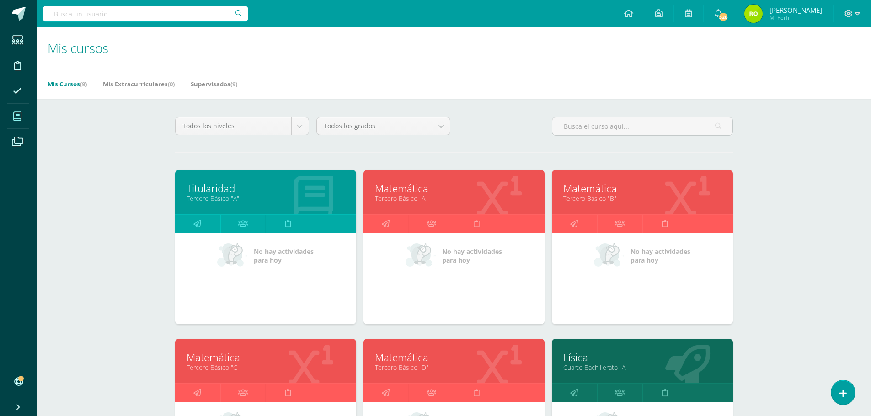
click at [459, 198] on link "Tercero Básico "A"" at bounding box center [454, 198] width 158 height 9
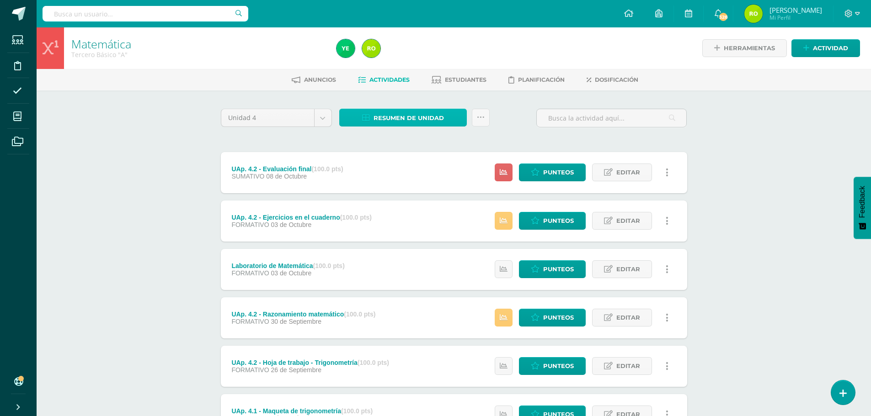
click at [390, 119] on span "Resumen de unidad" at bounding box center [408, 118] width 70 height 17
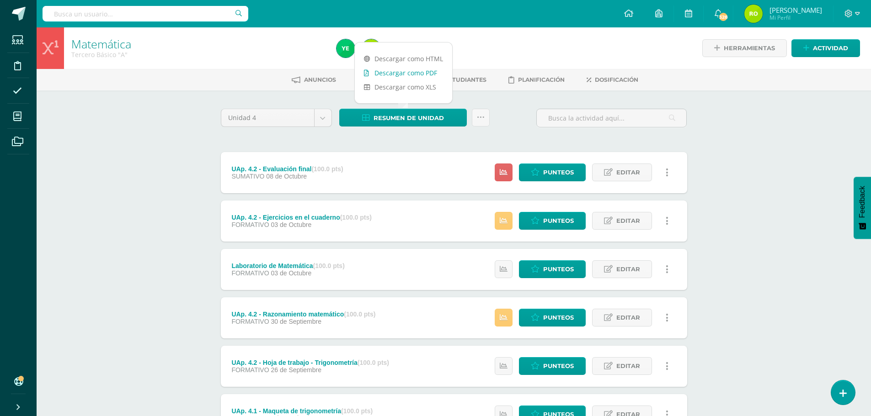
click at [391, 72] on link "Descargar como PDF" at bounding box center [403, 73] width 97 height 14
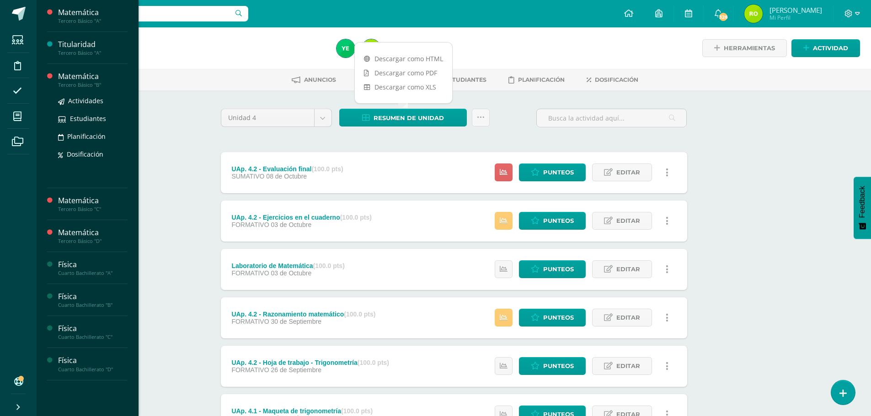
click at [68, 77] on div "Matemática" at bounding box center [92, 76] width 69 height 11
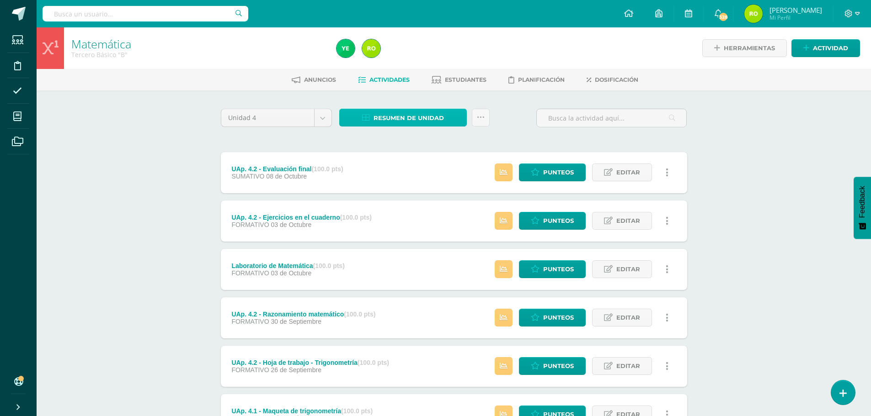
click at [410, 119] on span "Resumen de unidad" at bounding box center [408, 118] width 70 height 17
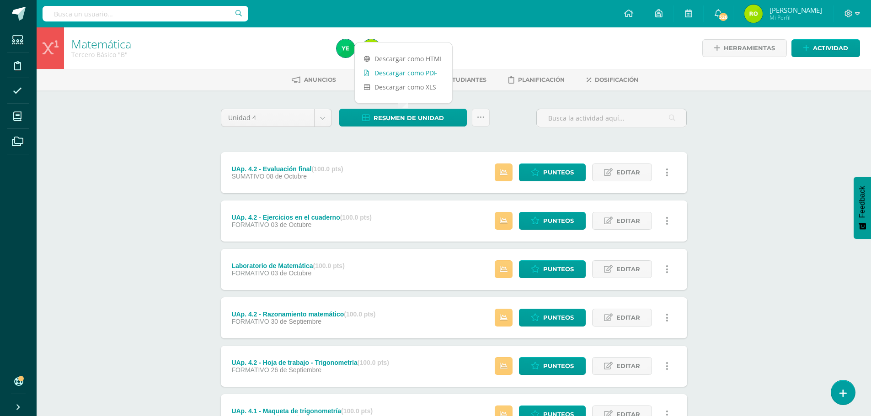
click at [397, 75] on link "Descargar como PDF" at bounding box center [403, 73] width 97 height 14
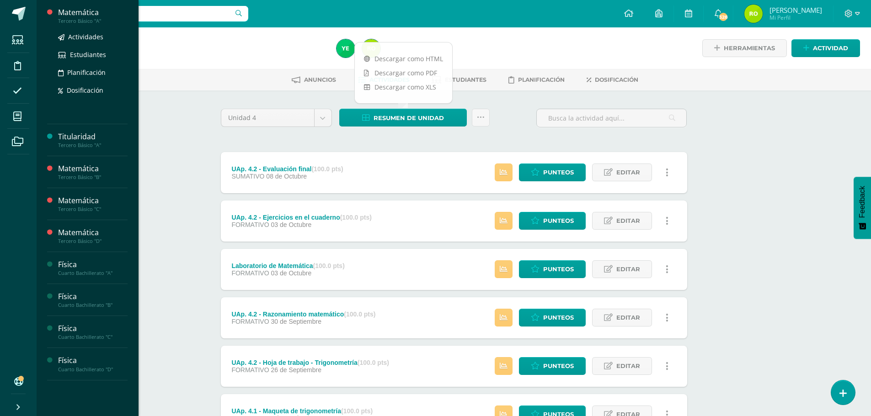
click at [70, 20] on div "Tercero Básico "A"" at bounding box center [92, 21] width 69 height 6
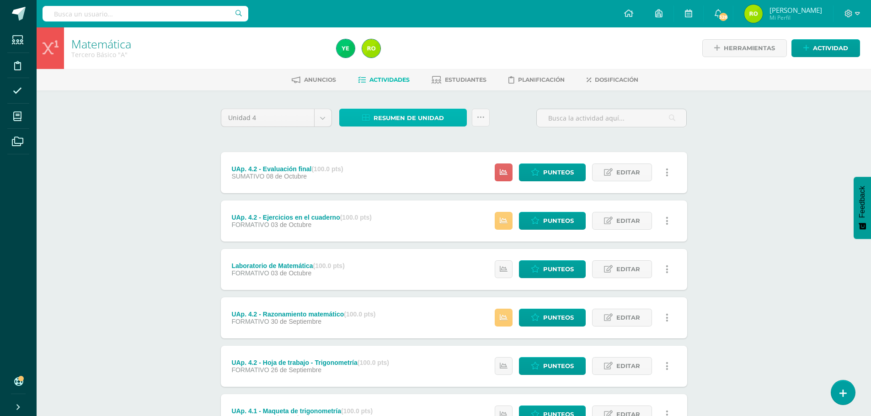
click at [398, 118] on span "Resumen de unidad" at bounding box center [408, 118] width 70 height 17
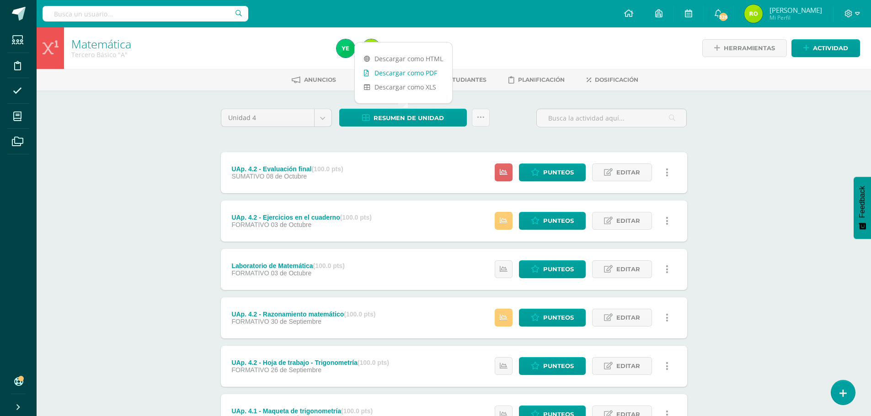
click at [400, 75] on link "Descargar como PDF" at bounding box center [403, 73] width 97 height 14
click at [178, 177] on div "Matemática Tercero Básico "A" Herramientas Detalle de asistencias Actividad Anu…" at bounding box center [454, 310] width 834 height 566
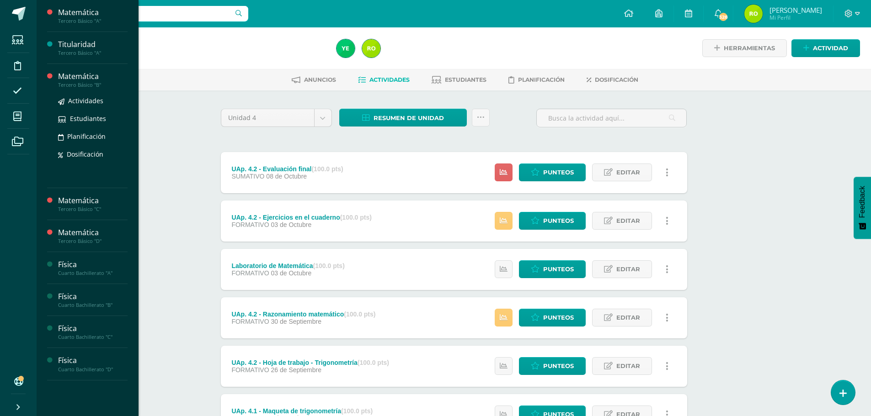
click at [69, 80] on div "Matemática" at bounding box center [92, 76] width 69 height 11
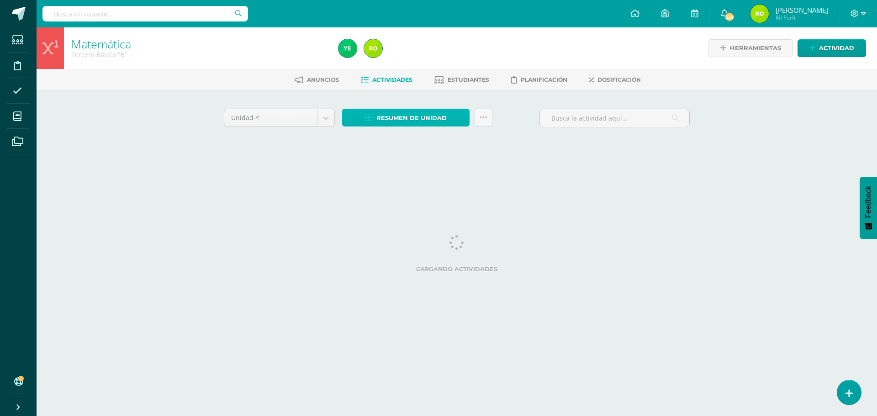
click at [388, 121] on span "Resumen de unidad" at bounding box center [412, 118] width 70 height 17
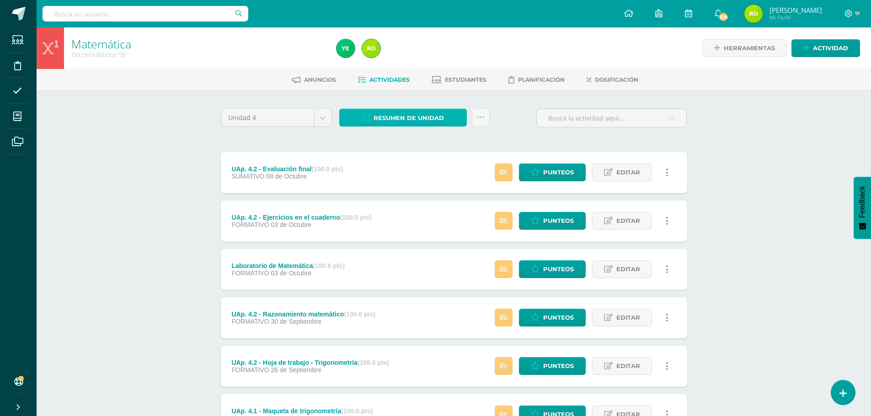
click at [400, 120] on span "Resumen de unidad" at bounding box center [408, 118] width 70 height 17
click at [481, 115] on icon at bounding box center [481, 118] width 8 height 8
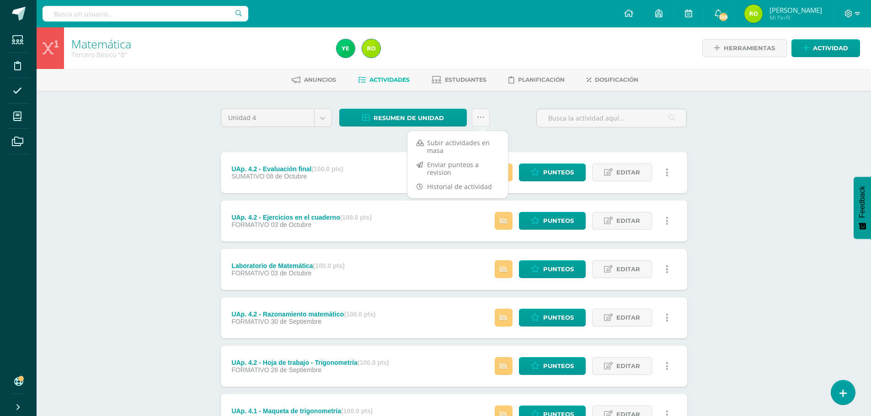
click at [179, 131] on div "Matemática Tercero Básico "B" Herramientas Detalle de asistencias Actividad Anu…" at bounding box center [454, 310] width 834 height 566
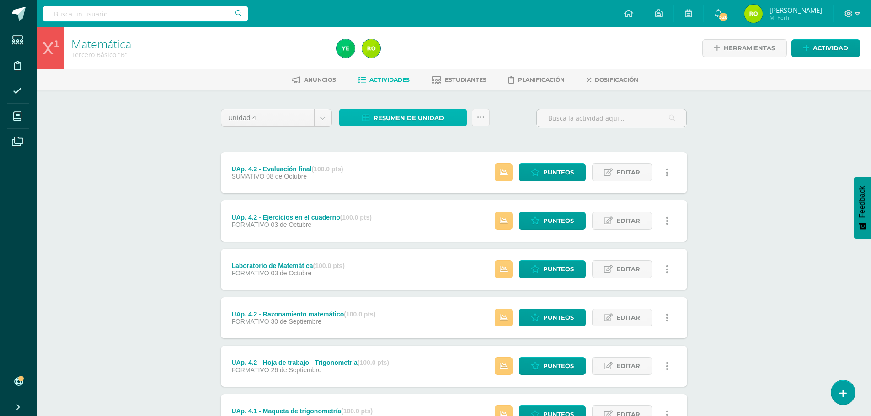
click at [409, 118] on span "Resumen de unidad" at bounding box center [408, 118] width 70 height 17
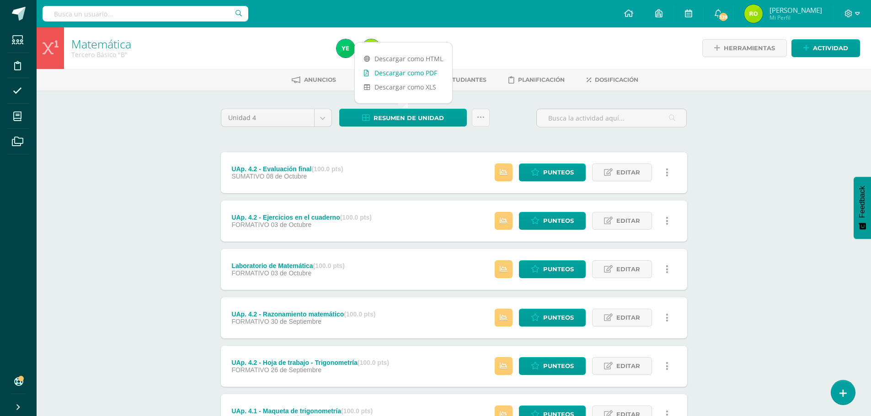
click at [402, 73] on link "Descargar como PDF" at bounding box center [403, 73] width 97 height 14
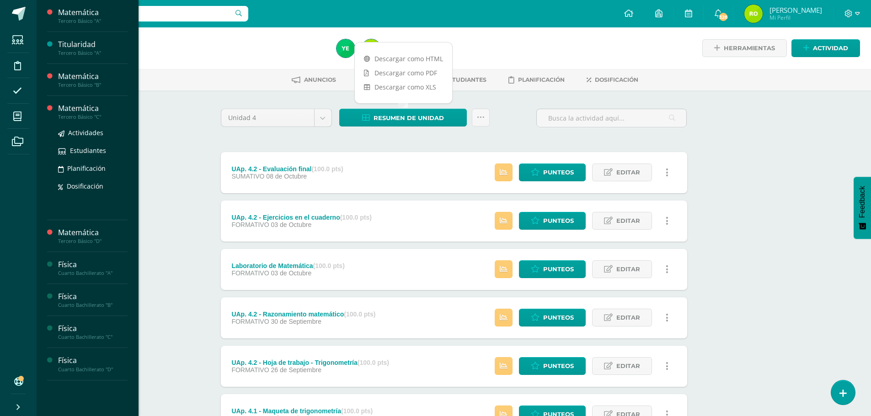
click at [99, 115] on div "Tercero Básico "C"" at bounding box center [92, 117] width 69 height 6
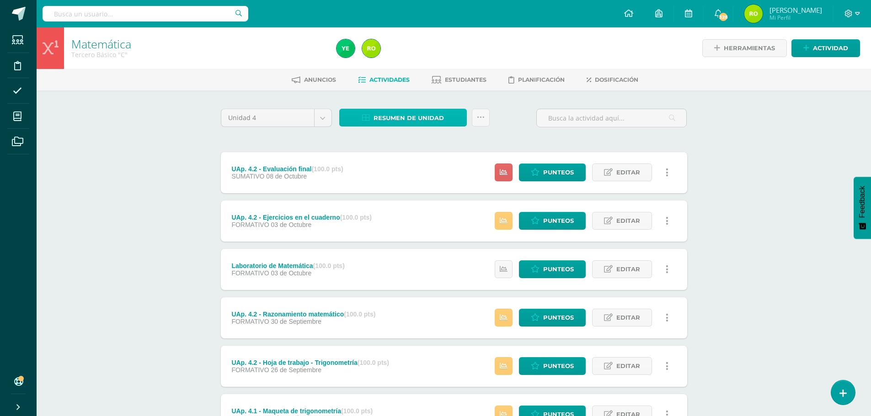
click at [400, 118] on span "Resumen de unidad" at bounding box center [408, 118] width 70 height 17
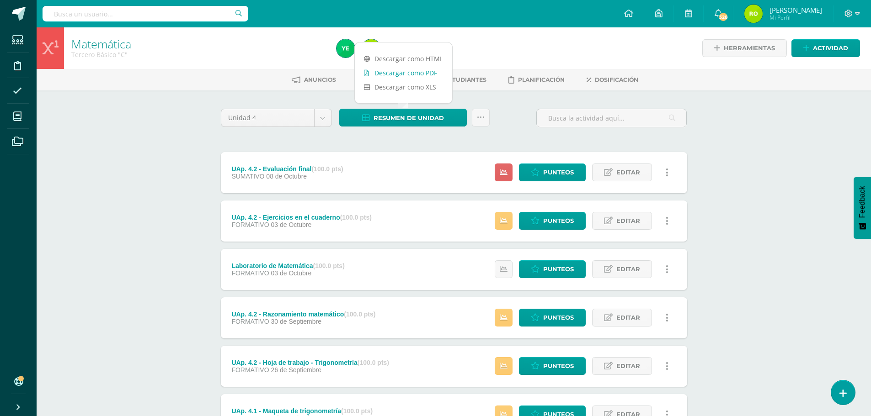
click at [399, 73] on link "Descargar como PDF" at bounding box center [403, 73] width 97 height 14
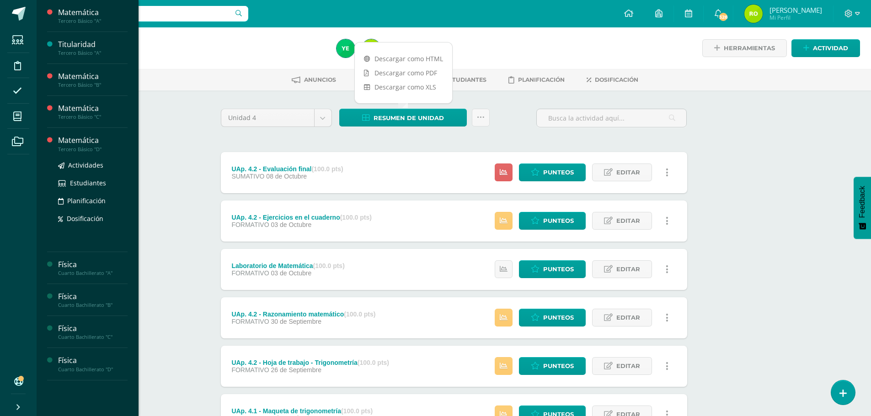
click at [90, 144] on div "Matemática" at bounding box center [92, 140] width 69 height 11
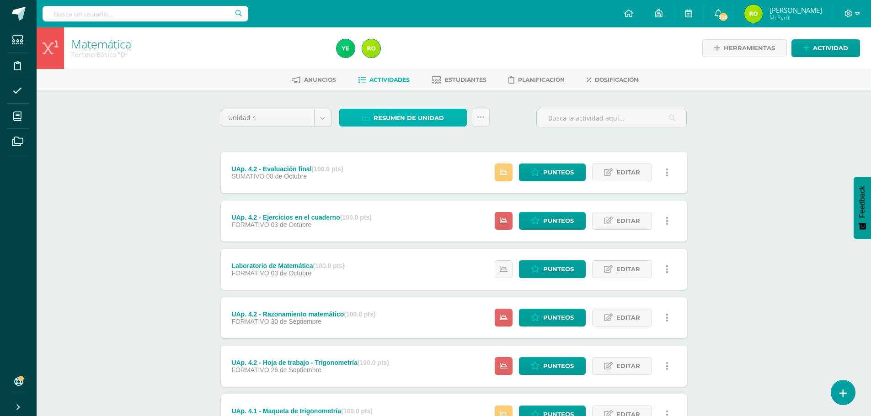
click at [408, 115] on span "Resumen de unidad" at bounding box center [408, 118] width 70 height 17
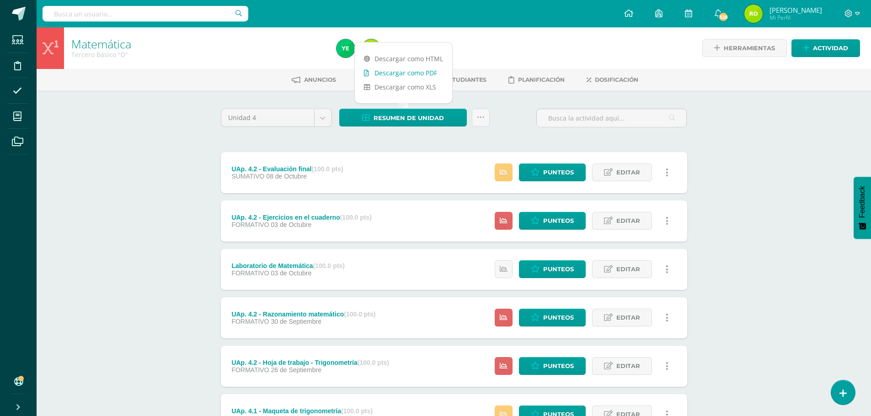
click at [408, 72] on link "Descargar como PDF" at bounding box center [403, 73] width 97 height 14
click at [184, 171] on div "Matemática Tercero Básico "D" Herramientas Detalle de asistencias Actividad Anu…" at bounding box center [454, 310] width 834 height 566
click at [846, 396] on link at bounding box center [842, 392] width 26 height 27
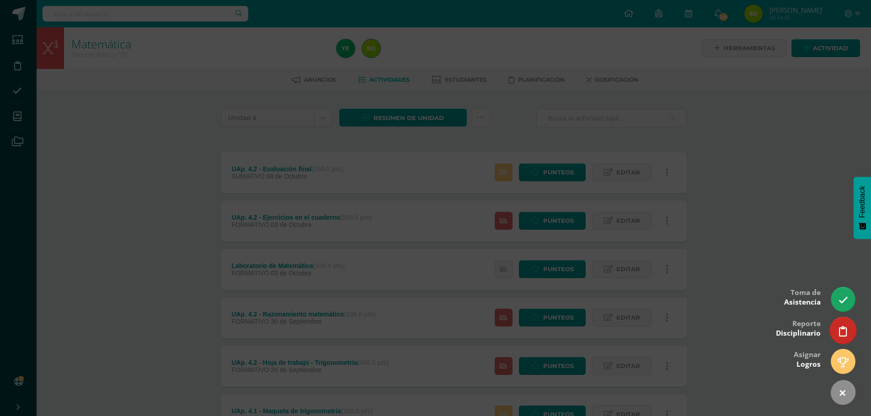
click at [839, 330] on icon at bounding box center [843, 331] width 8 height 11
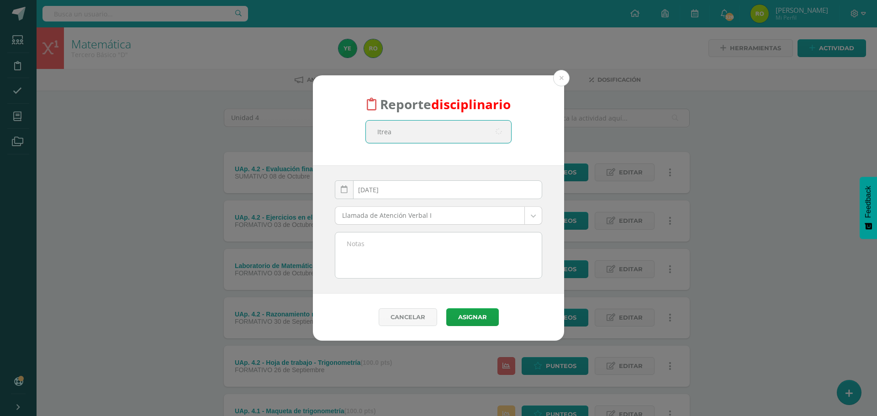
type input "[PERSON_NAME]"
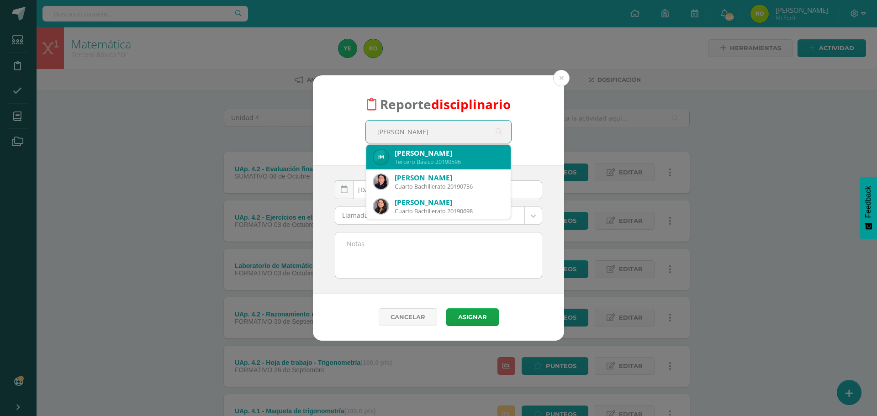
click at [436, 154] on div "[PERSON_NAME]" at bounding box center [449, 154] width 109 height 10
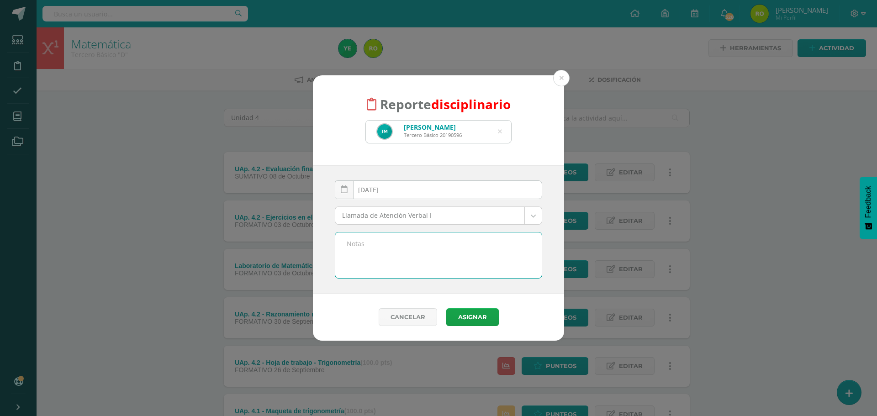
click at [364, 241] on textarea at bounding box center [438, 256] width 207 height 46
click at [441, 253] on textarea "Incumplimiento de las normas del Reglamento de Convivencia numeral 7.1 inciso" at bounding box center [438, 256] width 207 height 46
paste textarea "c. Utilización de objetos ajenos a la actividad escolar."
type textarea "Incumplimiento de las normas del Reglamento de Convivencia numeral 7.1 inciso c…"
click at [469, 320] on button "Asignar" at bounding box center [472, 317] width 53 height 18
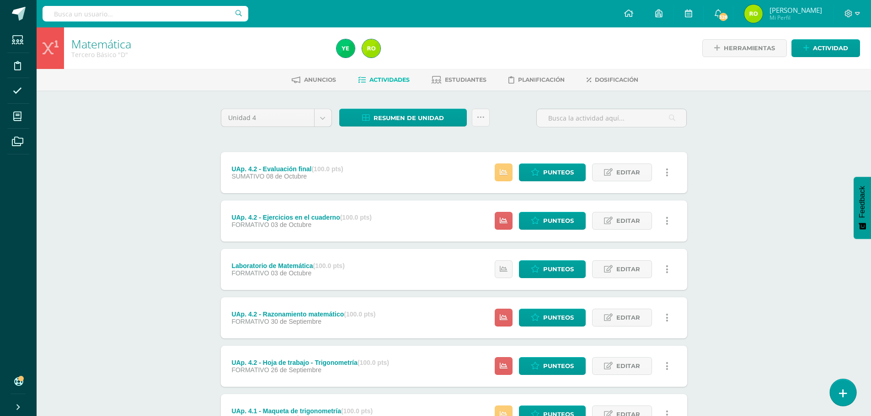
click at [842, 395] on icon at bounding box center [843, 393] width 8 height 11
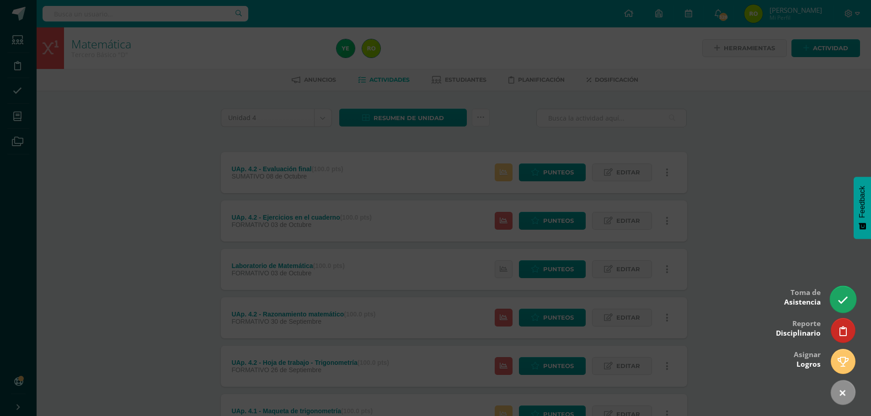
click at [842, 299] on icon at bounding box center [842, 300] width 11 height 11
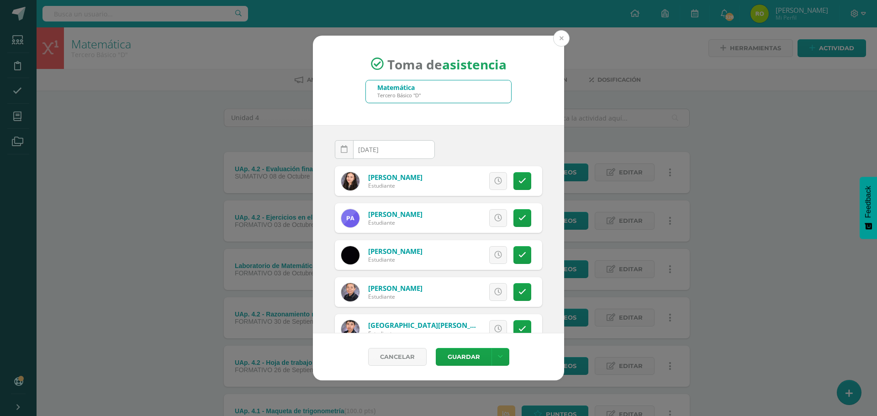
click at [561, 40] on button at bounding box center [561, 38] width 16 height 16
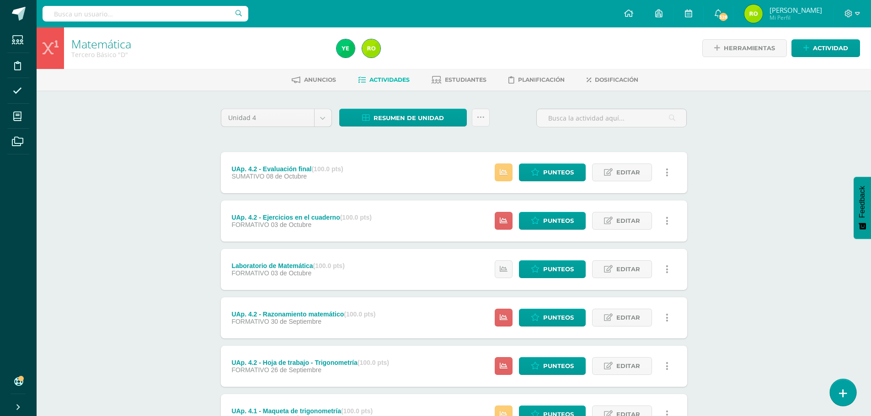
click at [841, 392] on icon at bounding box center [843, 393] width 8 height 11
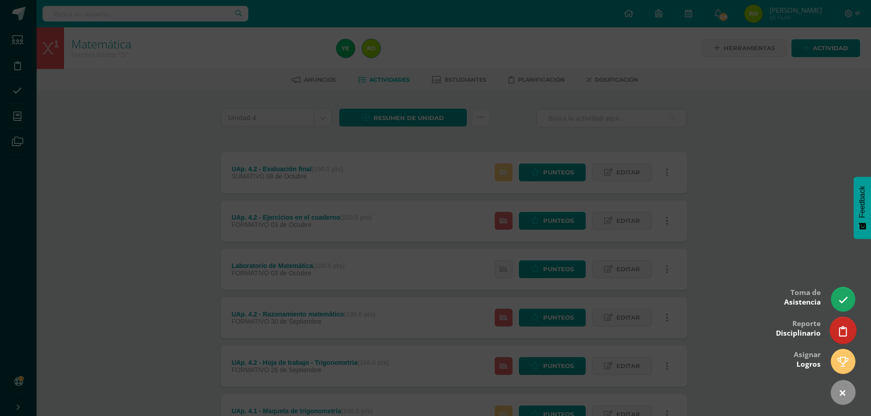
click at [839, 329] on icon at bounding box center [843, 331] width 8 height 11
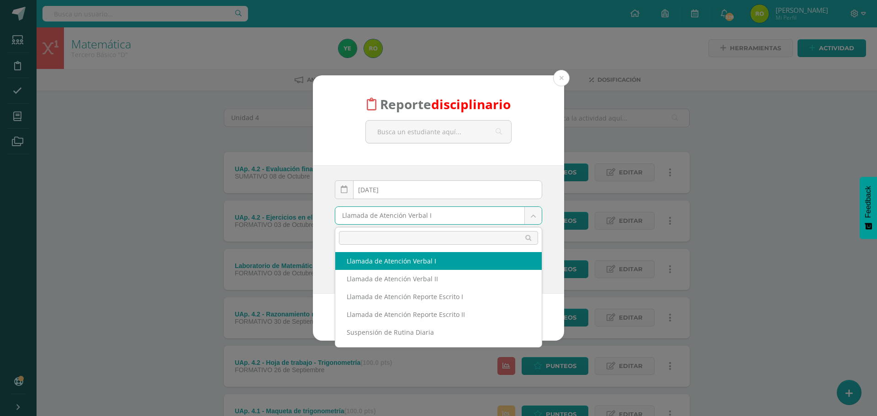
click at [535, 217] on body "Reporte disciplinario 2025-10-13 October, 2025 Mo Tu We Th Fr Sa Su 29 30 1 2 3…" at bounding box center [438, 296] width 877 height 593
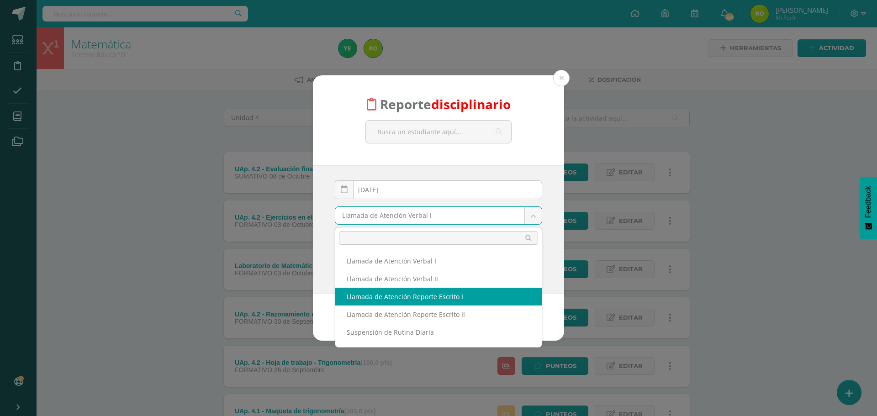
select select "13"
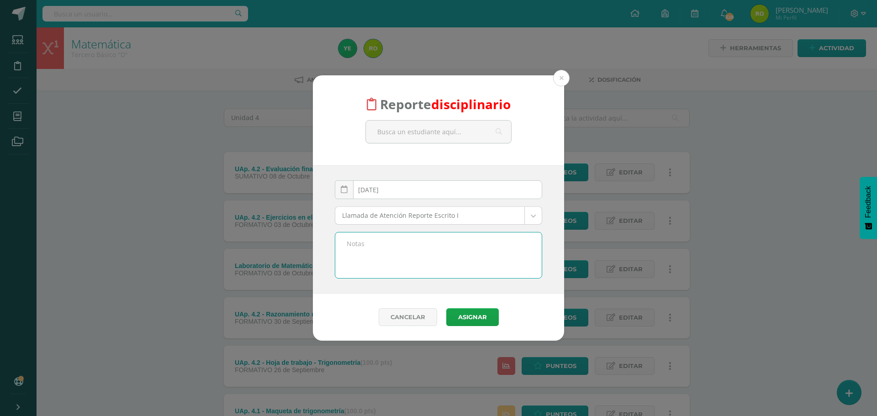
click at [352, 245] on textarea at bounding box center [438, 256] width 207 height 46
paste textarea "c. Conducta indebida en el desarrollo de la actividad de aprendizaje o evaluaci…"
click at [346, 245] on textarea "c. Conducta indebida en el desarrollo de la actividad de aprendizaje o evaluaci…" at bounding box center [438, 256] width 207 height 46
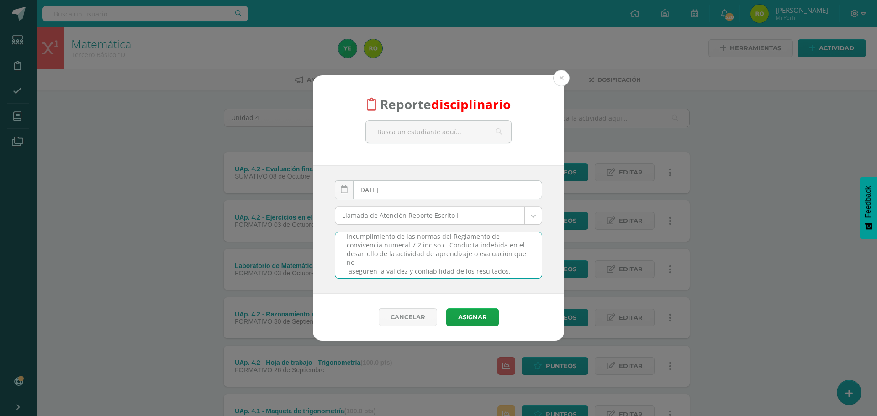
scroll to position [11, 0]
click at [349, 269] on textarea "Incumplimiento de las normas del Reglamento de convivencia numeral 7.2 inciso c…" at bounding box center [438, 256] width 207 height 46
type textarea "Incumplimiento de las normas del Reglamento de convivencia numeral 7.2 inciso c…"
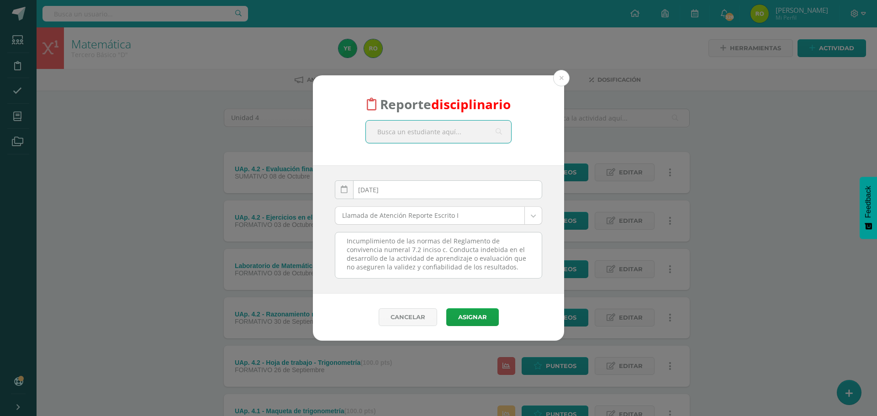
click at [389, 132] on input "text" at bounding box center [438, 132] width 145 height 22
type input "María de los"
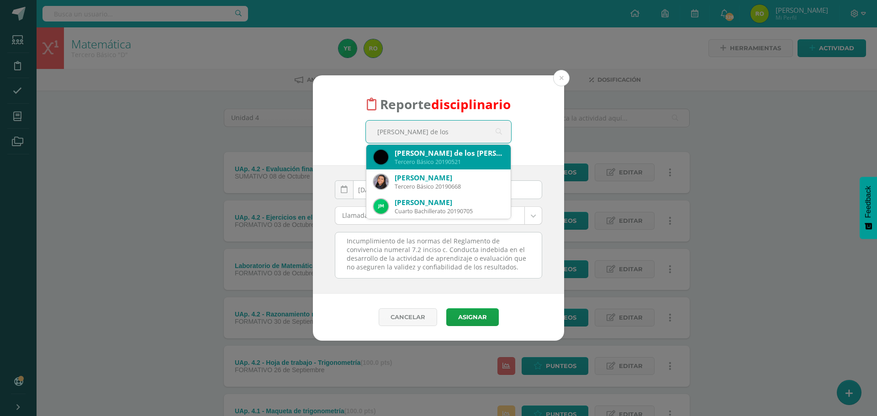
click at [404, 156] on div "María de los Angeles Monterroso Recinos" at bounding box center [449, 154] width 109 height 10
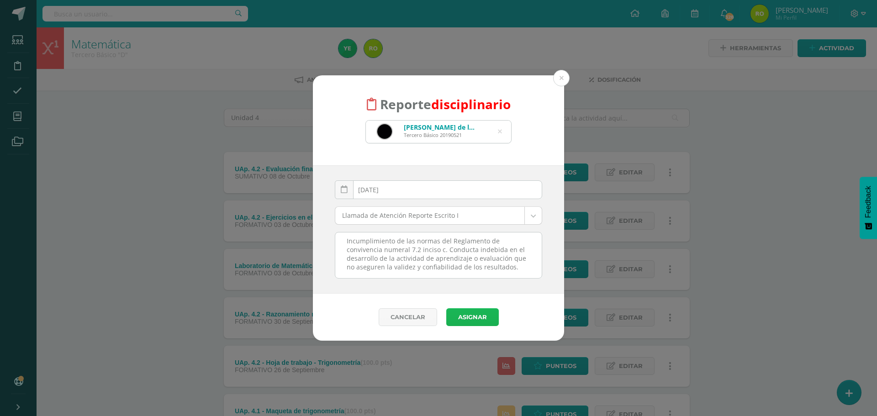
click at [484, 317] on button "Asignar" at bounding box center [472, 317] width 53 height 18
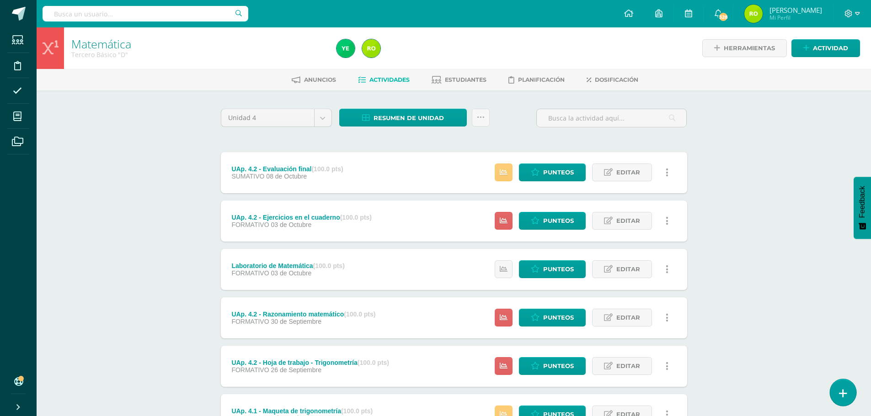
click at [841, 390] on icon at bounding box center [843, 393] width 8 height 11
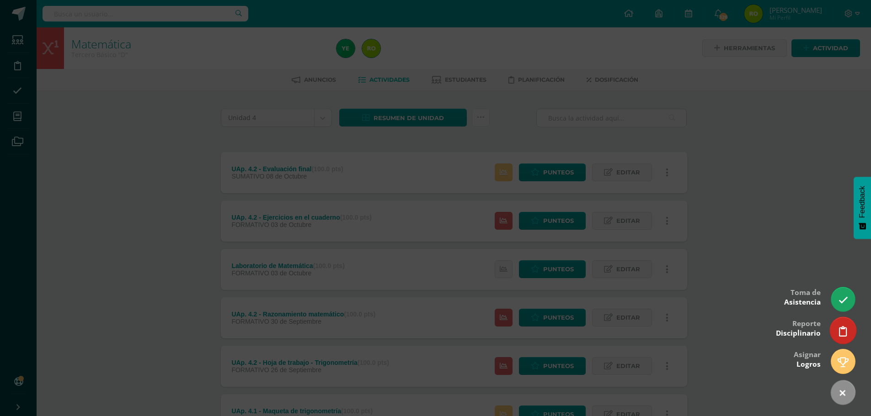
click at [841, 331] on icon at bounding box center [843, 331] width 8 height 11
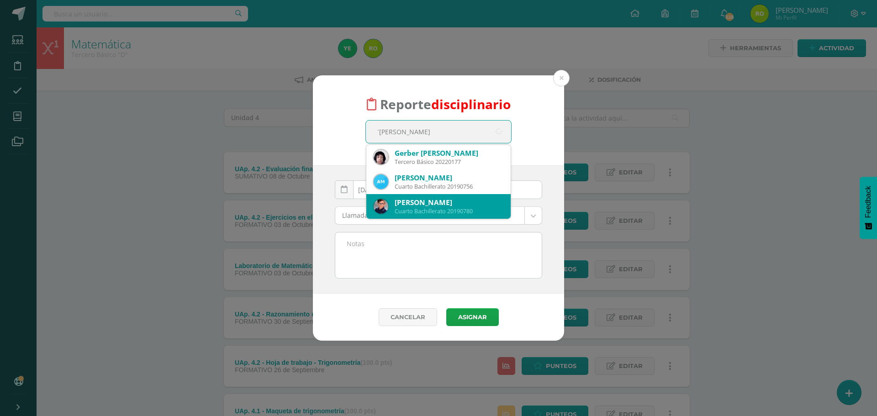
type input "´[PERSON_NAME]"
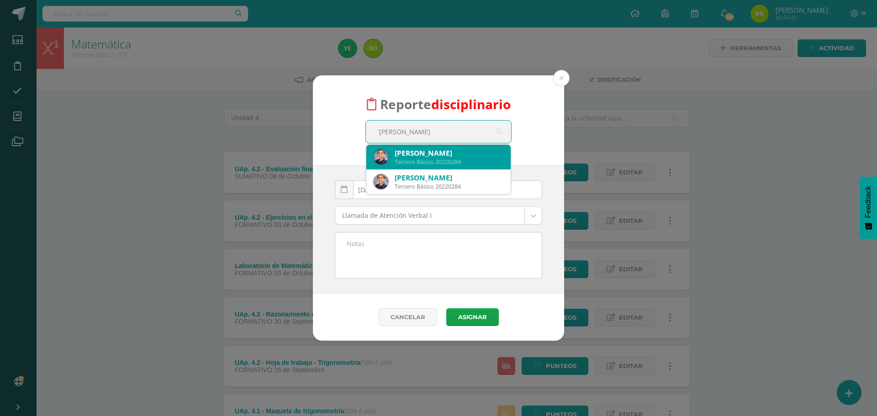
click at [434, 153] on div "[PERSON_NAME]" at bounding box center [449, 154] width 109 height 10
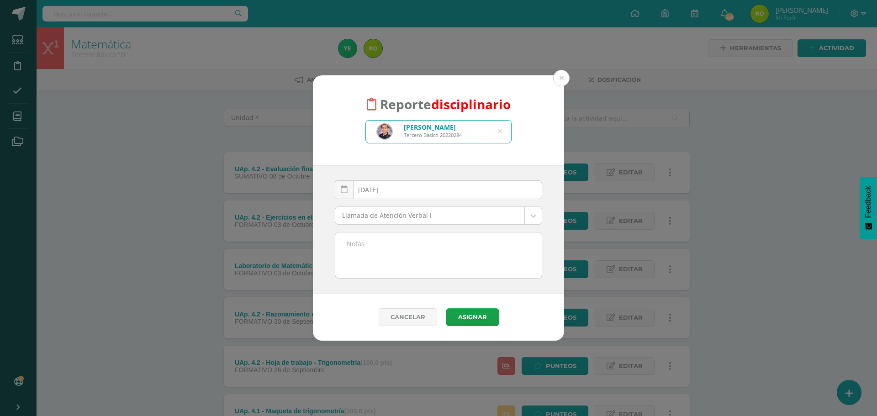
click at [356, 246] on textarea at bounding box center [438, 256] width 207 height 46
click at [441, 251] on textarea "Incumplimiento de las normas del Reglamento de convivencia numeral 7.1 inciso" at bounding box center [438, 256] width 207 height 46
paste textarea "k. Manifestaciones inadecuadas de contacto físico,"
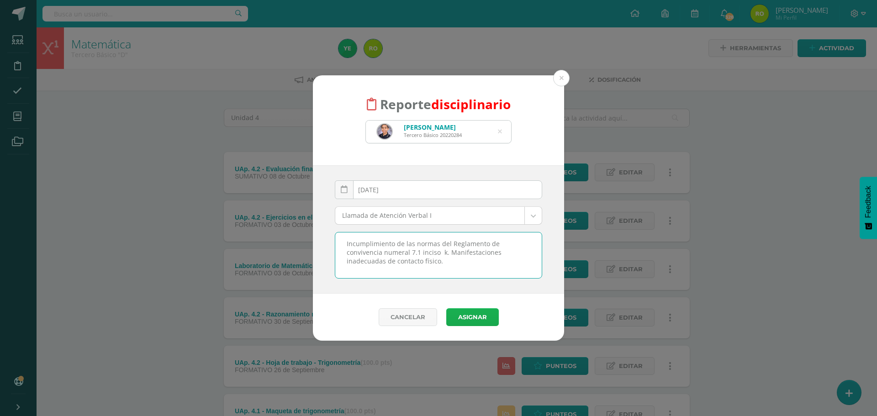
type textarea "Incumplimiento de las normas del Reglamento de convivencia numeral 7.1 inciso k…"
click at [472, 315] on button "Asignar" at bounding box center [472, 317] width 53 height 18
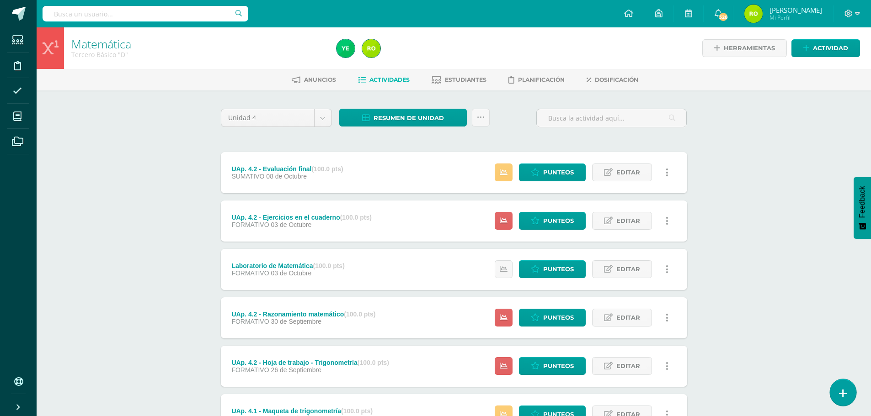
click at [845, 393] on icon at bounding box center [843, 393] width 8 height 11
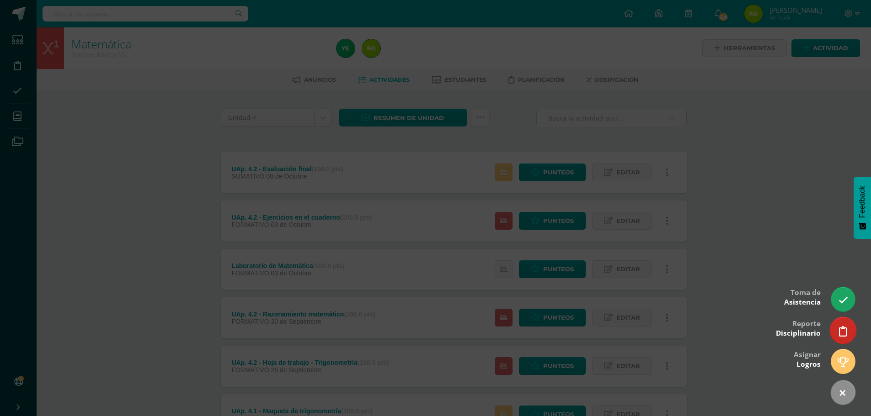
click at [846, 334] on link at bounding box center [842, 330] width 26 height 27
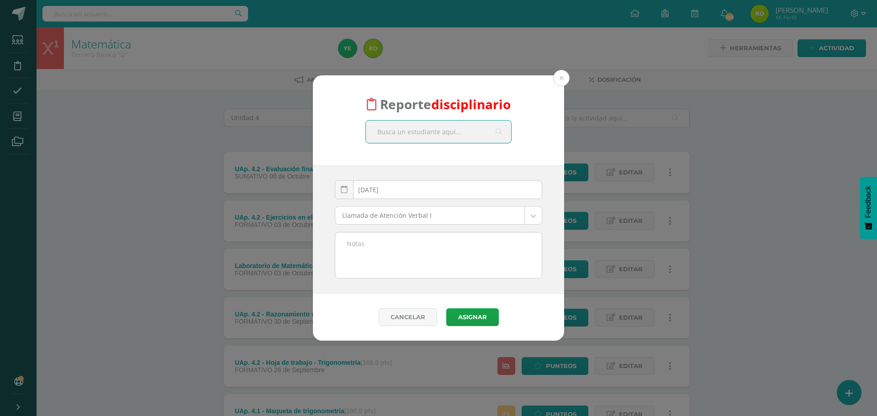
click at [389, 136] on input "text" at bounding box center [438, 132] width 145 height 22
type input "[PERSON_NAME]"
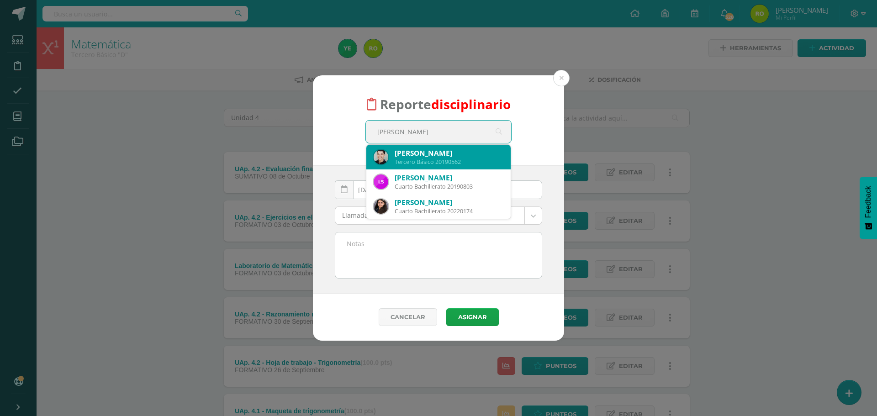
click at [428, 163] on div "Tercero Básico 20190562" at bounding box center [449, 162] width 109 height 8
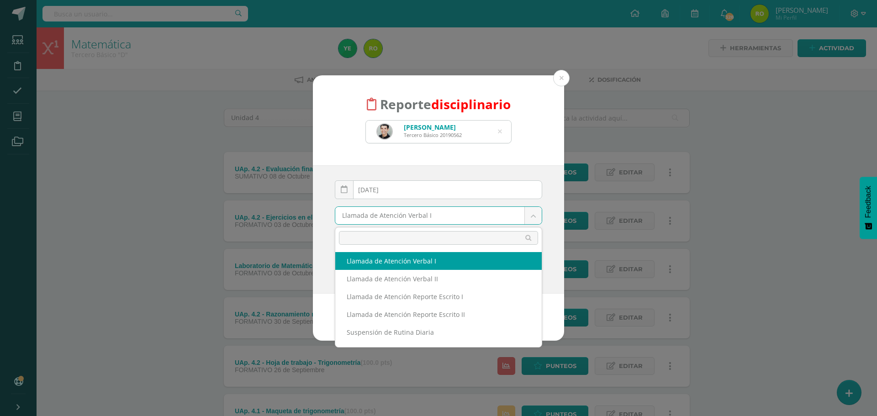
click at [534, 219] on body "Reporte disciplinario Marco Alexander Melgar Jiménez Tercero Básico 20190562 Me…" at bounding box center [438, 296] width 877 height 593
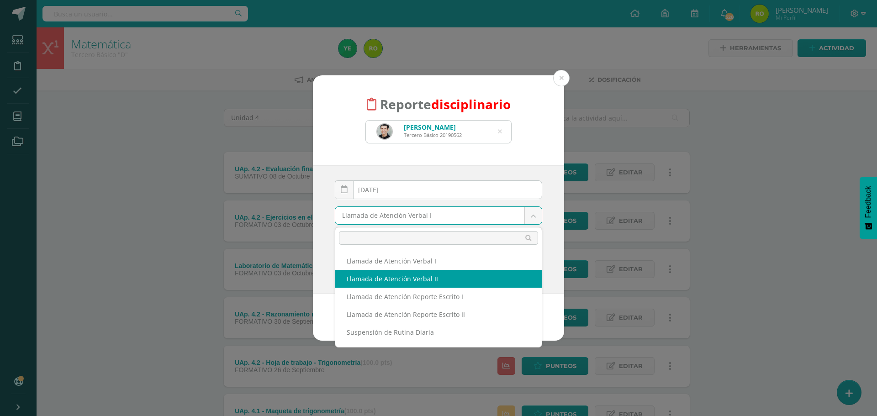
select select "12"
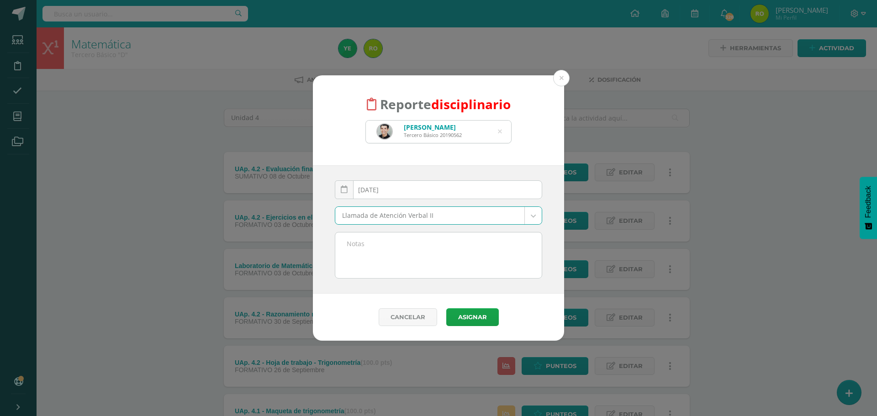
click at [351, 249] on textarea at bounding box center [438, 256] width 207 height 46
click at [441, 255] on textarea "Incumplimiento de las normas del Reglamento de convivencia numeral 7.1 inciso" at bounding box center [438, 256] width 207 height 46
paste textarea "a. Interrumpir el desarrollo del proceso de aprendizaje-enseñanza, dentro y fue…"
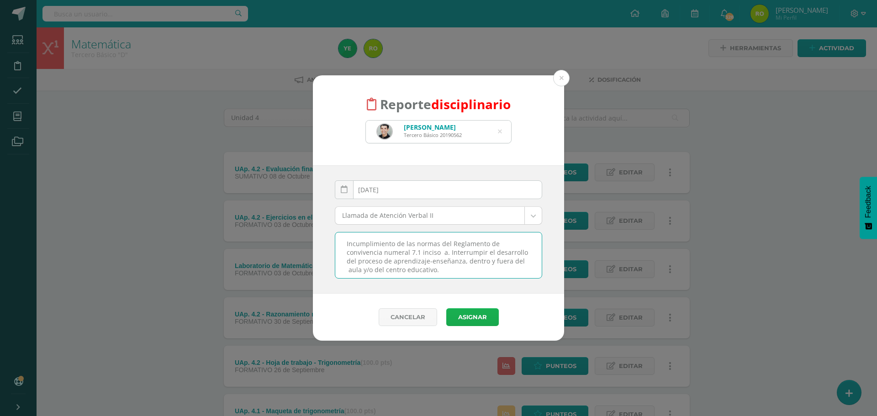
type textarea "Incumplimiento de las normas del Reglamento de convivencia numeral 7.1 inciso a…"
click at [472, 316] on button "Asignar" at bounding box center [472, 317] width 53 height 18
